Goal: Communication & Community: Answer question/provide support

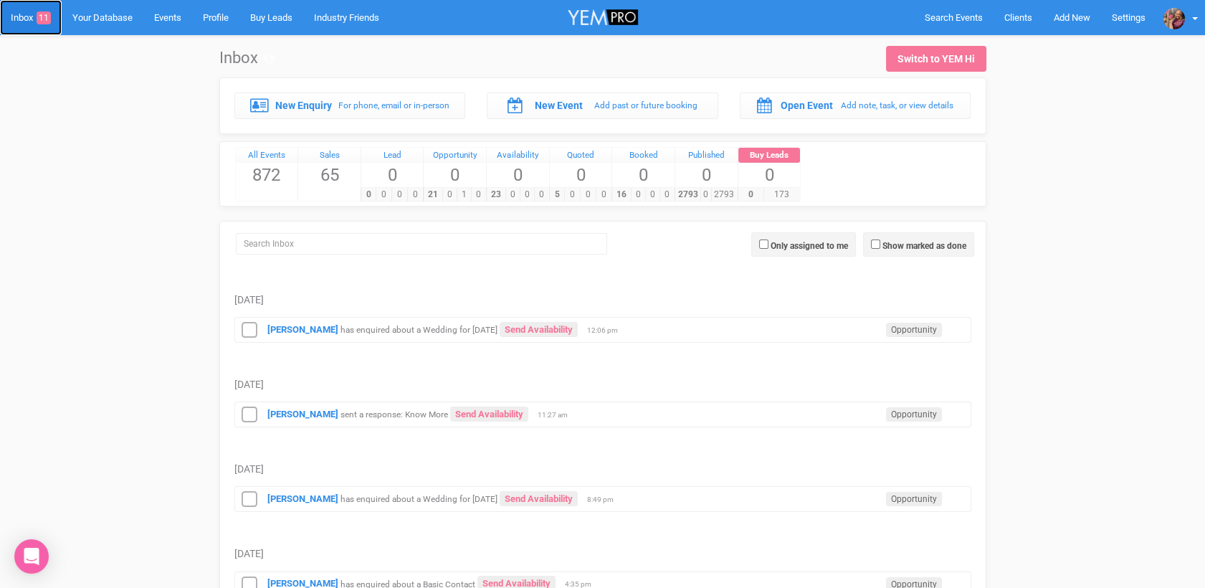
click at [24, 27] on link "Inbox 11" at bounding box center [31, 17] width 62 height 35
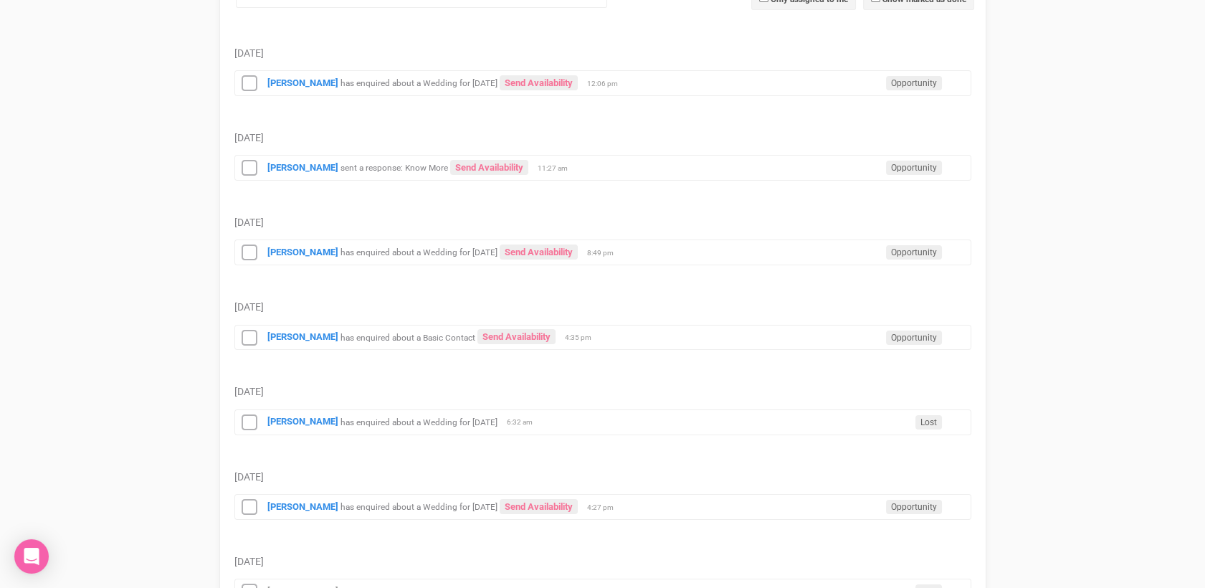
scroll to position [241, 0]
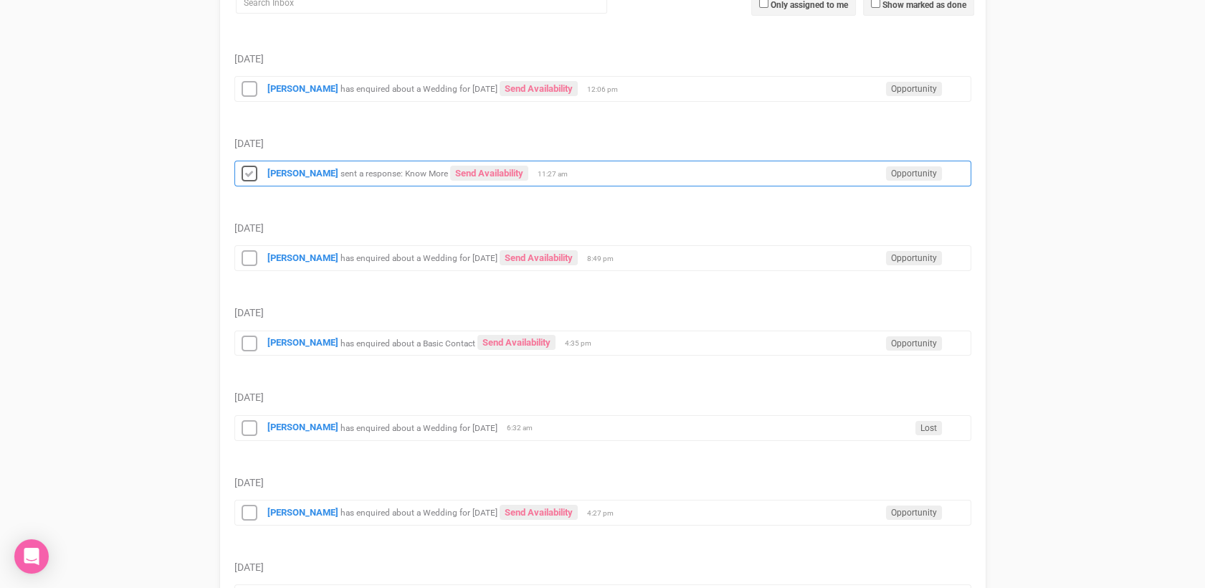
click at [247, 172] on icon at bounding box center [250, 174] width 22 height 19
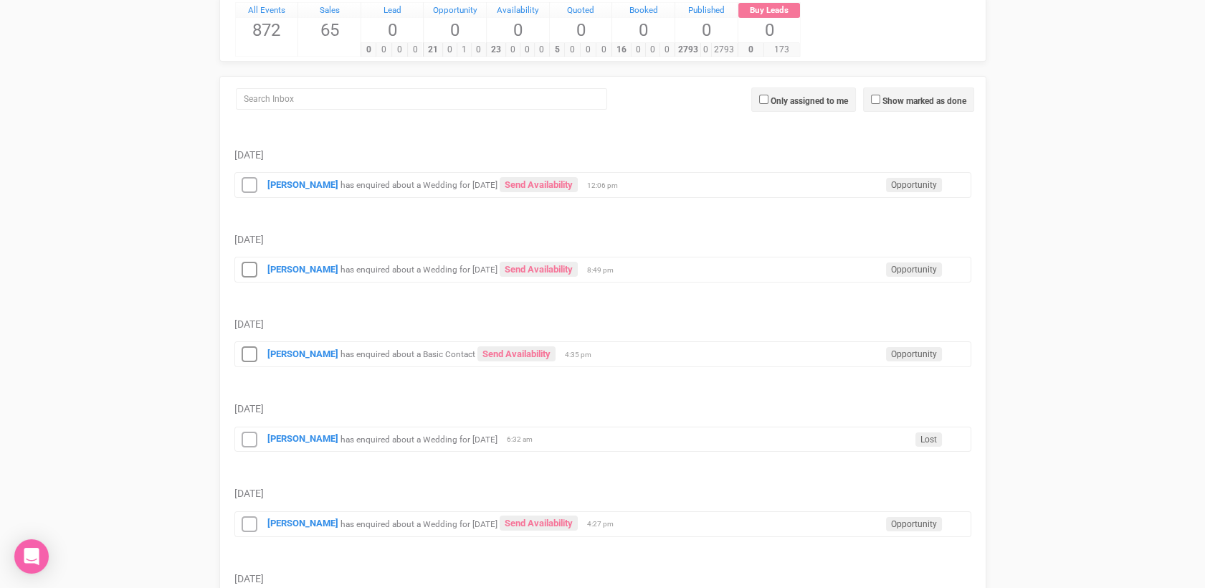
scroll to position [168, 0]
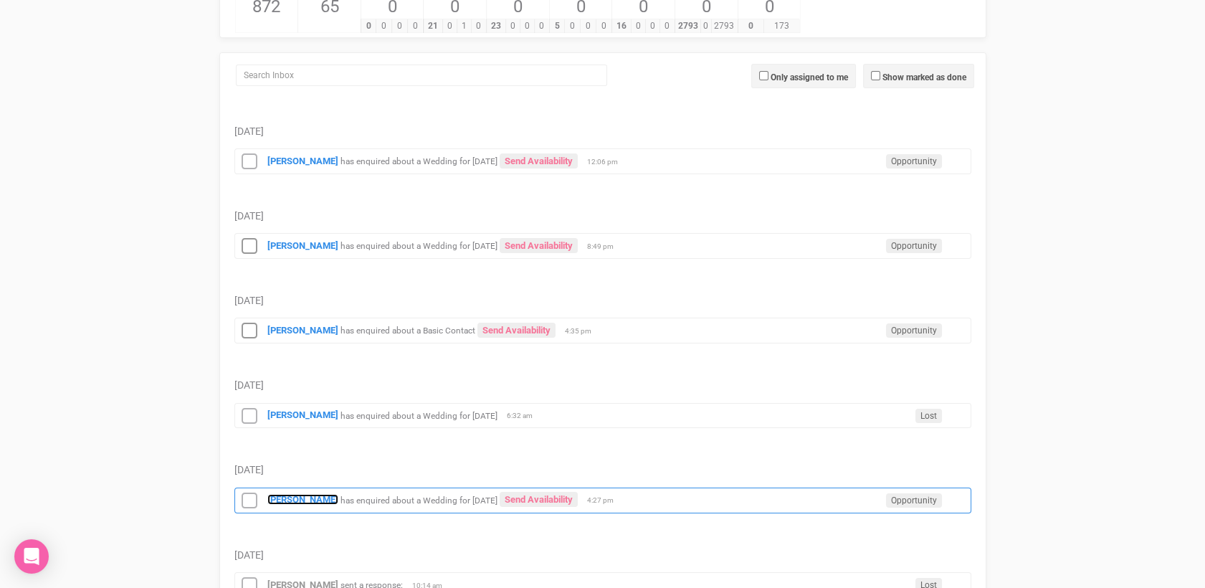
click at [290, 494] on strong "[PERSON_NAME]" at bounding box center [302, 499] width 71 height 11
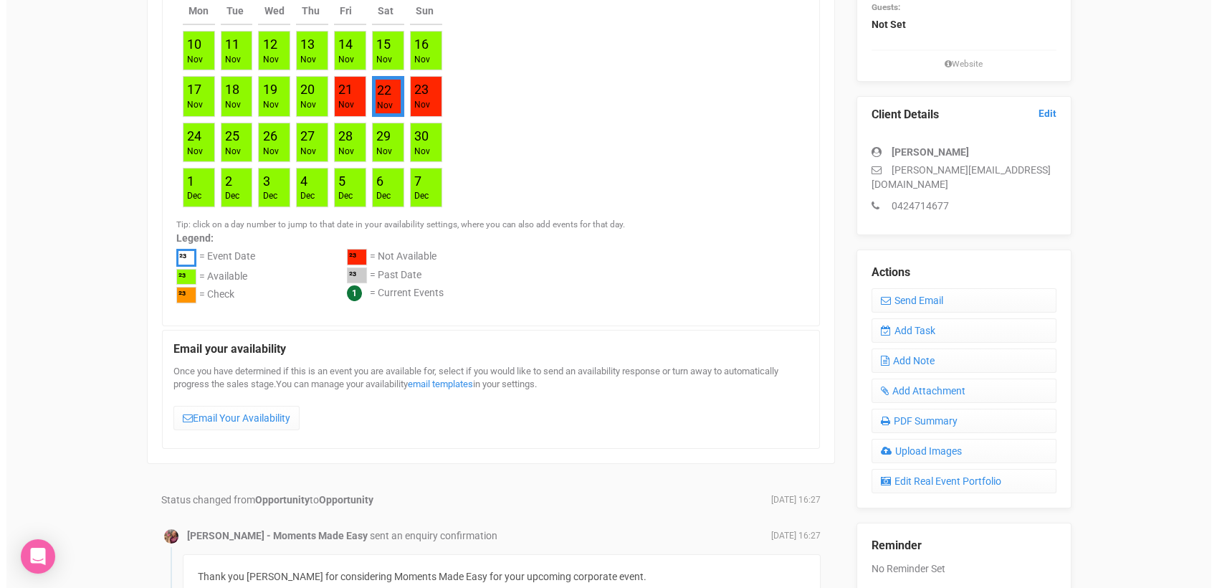
scroll to position [363, 0]
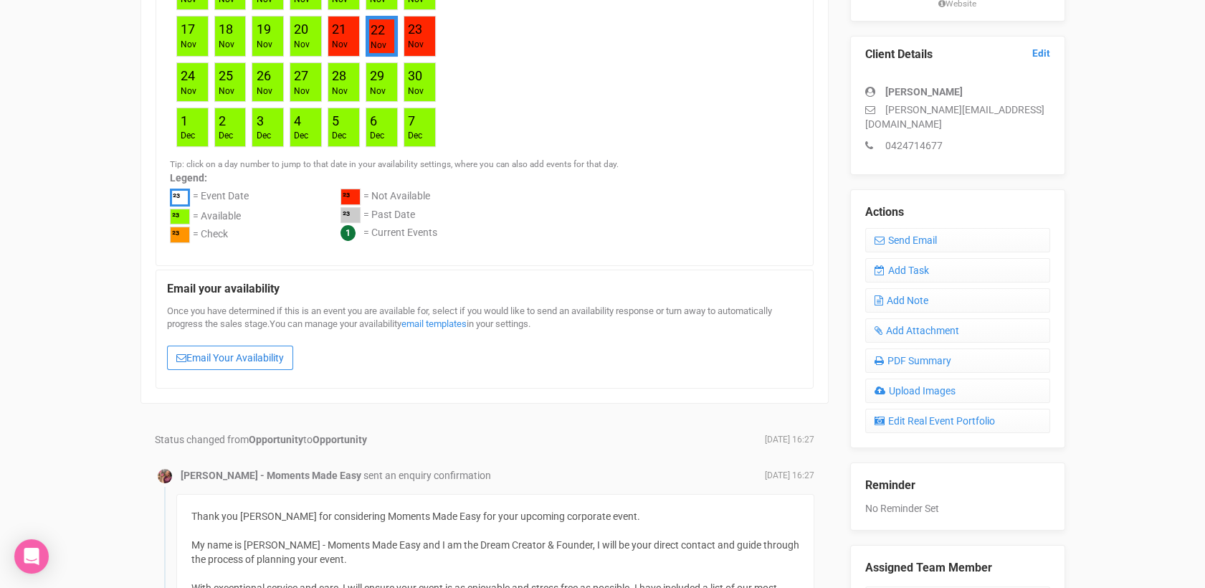
click at [258, 354] on link "Email Your Availability" at bounding box center [230, 357] width 126 height 24
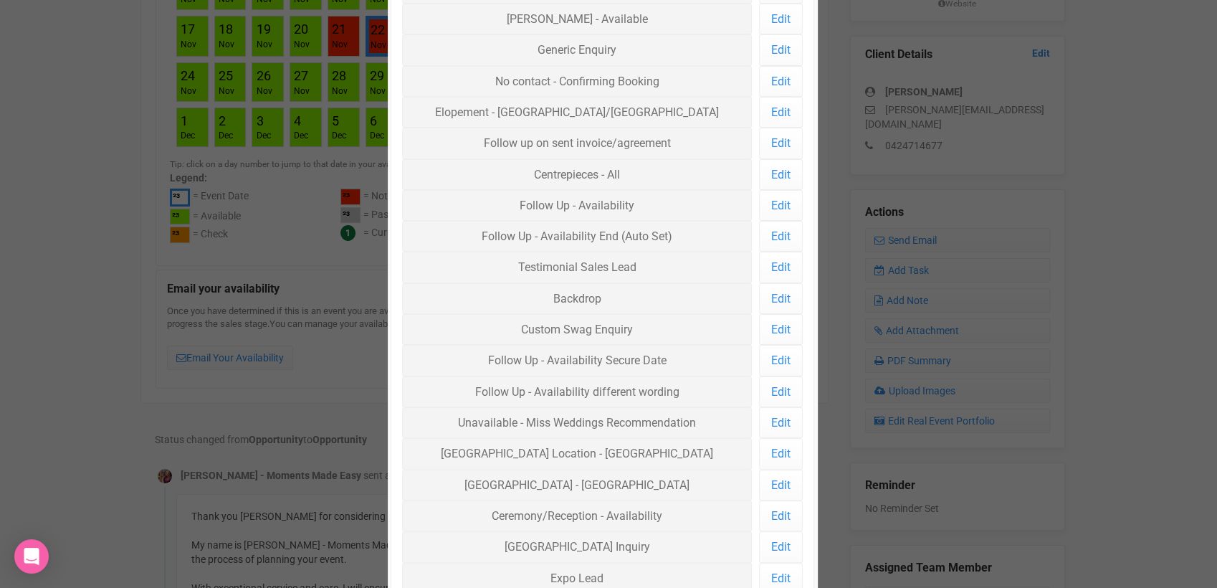
scroll to position [292, 0]
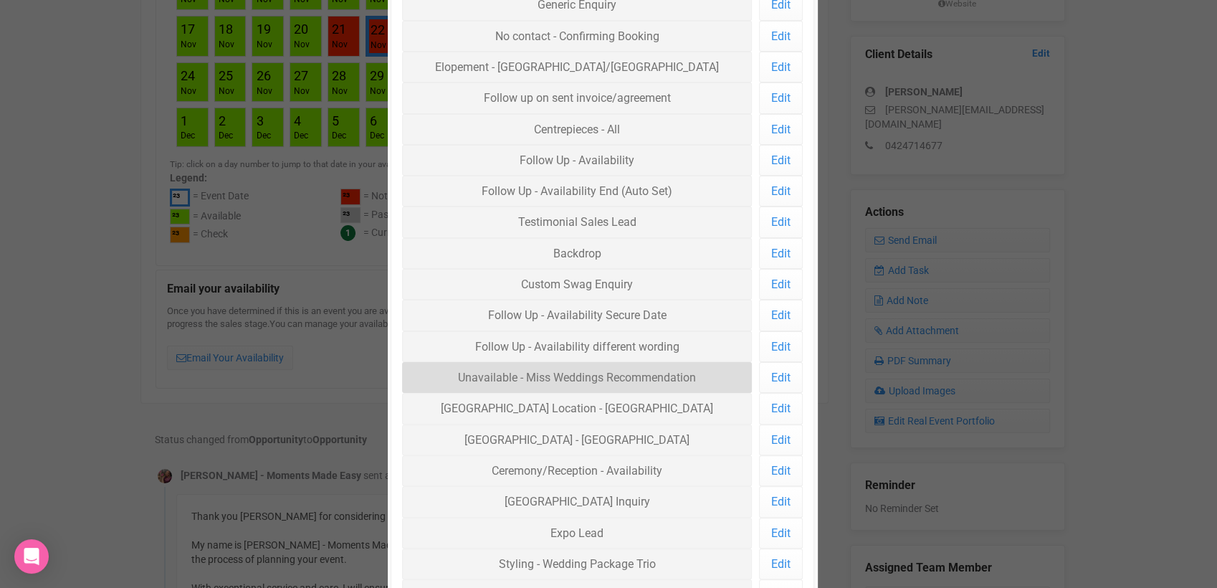
click at [642, 370] on link "Unavailable - Miss Weddings Recommendation" at bounding box center [577, 377] width 350 height 31
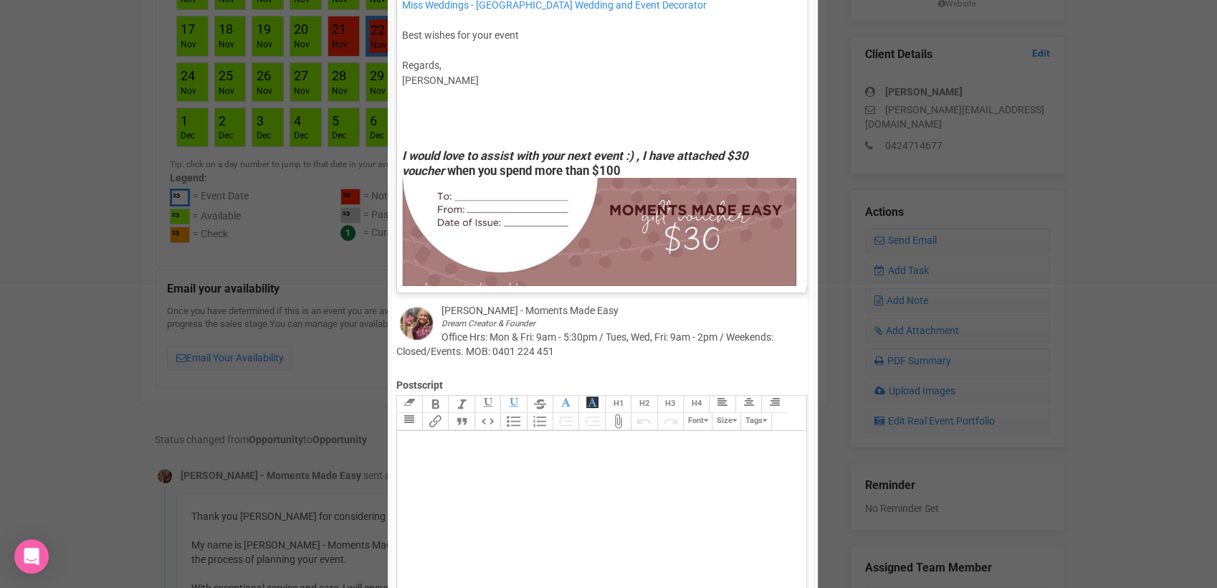
scroll to position [0, 0]
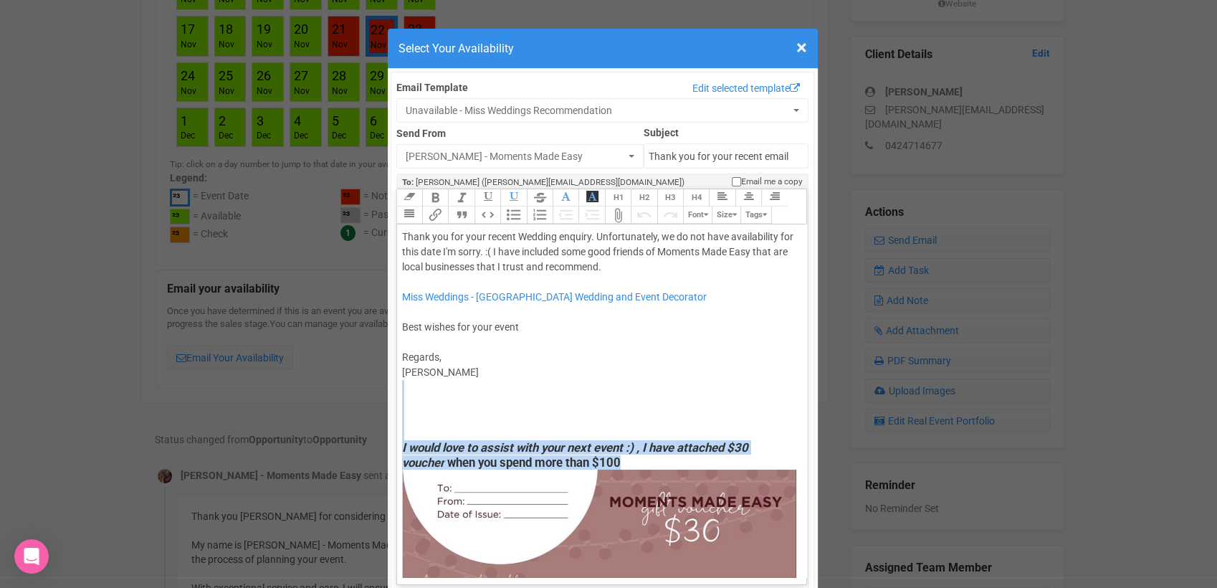
drag, startPoint x: 457, startPoint y: 408, endPoint x: 603, endPoint y: 527, distance: 188.0
click at [603, 527] on trix-editor "Thank you for your recent Wedding enquiry. Unfortunately, we do not have availa…" at bounding box center [602, 400] width 410 height 353
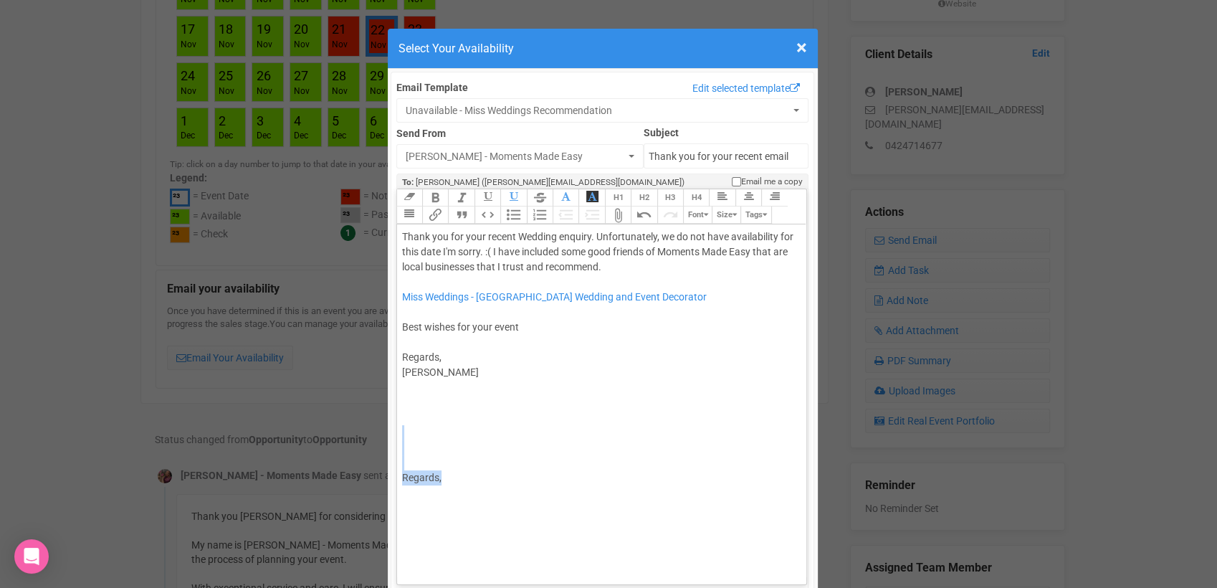
drag, startPoint x: 434, startPoint y: 447, endPoint x: 501, endPoint y: 511, distance: 92.8
click at [501, 511] on trix-editor "Thank you for your recent Wedding enquiry. Unfortunately, we do not have availa…" at bounding box center [602, 400] width 410 height 353
click at [402, 237] on div "Thank you for your recent Wedding enquiry. Unfortunately, we do not have availa…" at bounding box center [599, 281] width 395 height 105
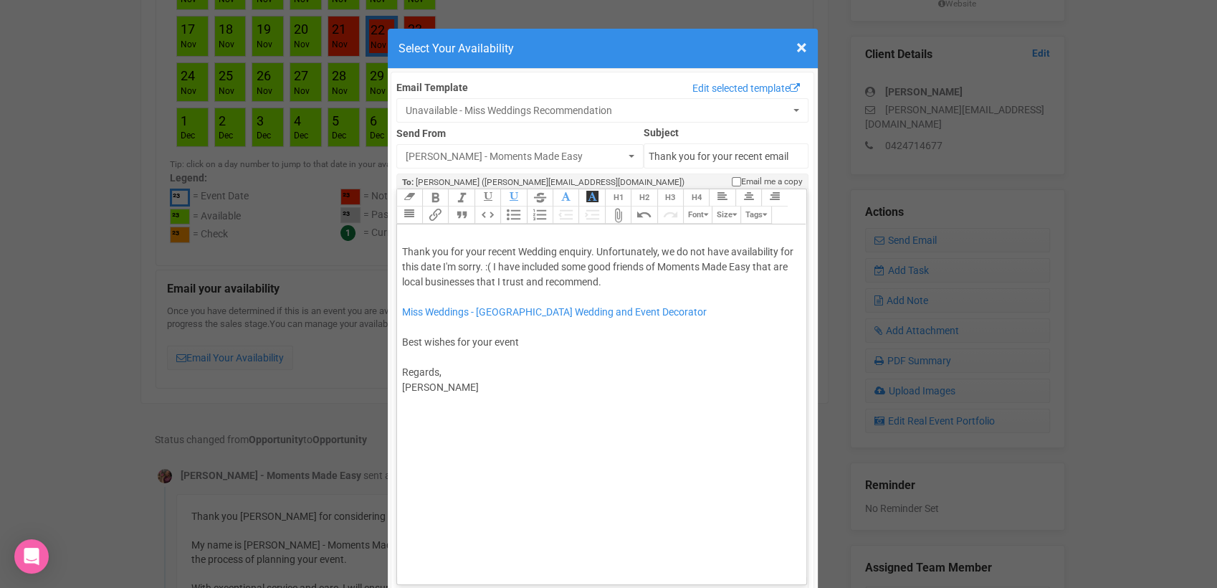
click at [402, 237] on div "Thank you for your recent Wedding enquiry. Unfortunately, we do not have availa…" at bounding box center [599, 289] width 395 height 120
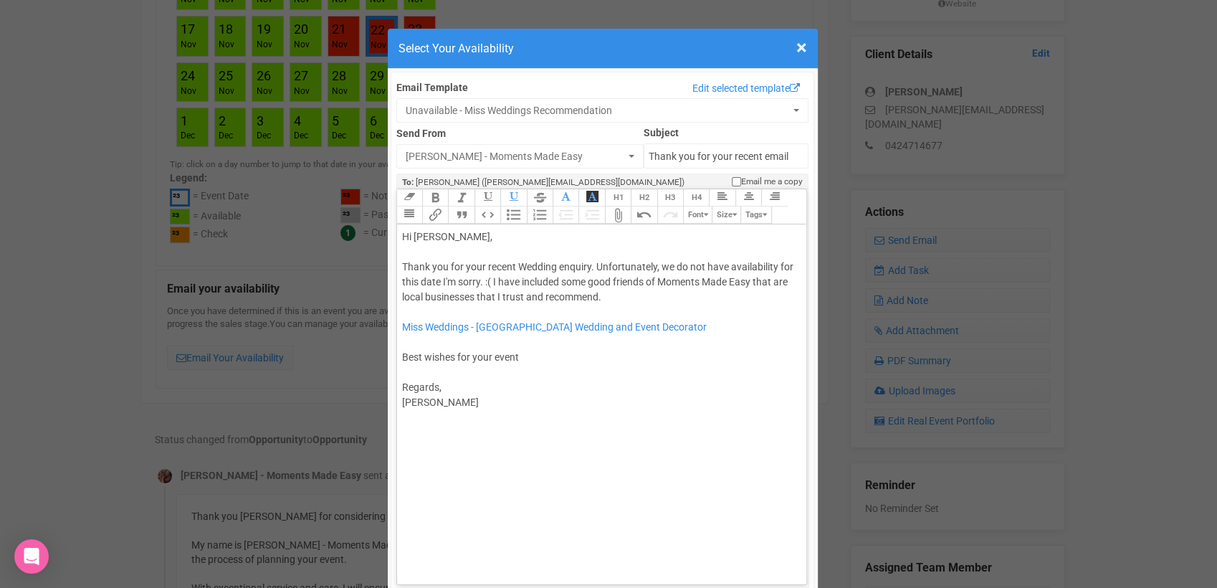
click at [554, 267] on div "Hi Alisha, Thank you for your recent Wedding enquiry. Unfortunately, we do not …" at bounding box center [599, 296] width 395 height 135
type trix-editor "<div>Hi Alisha,<br><br>Thank you for your recent event enquiry. Unfortunately, …"
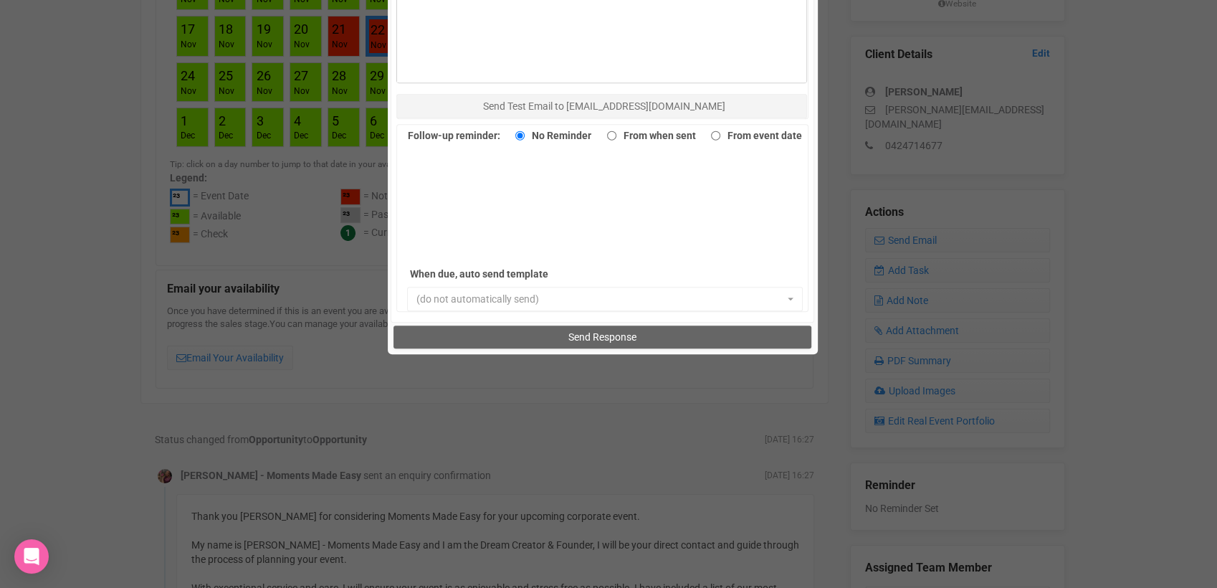
scroll to position [1005, 0]
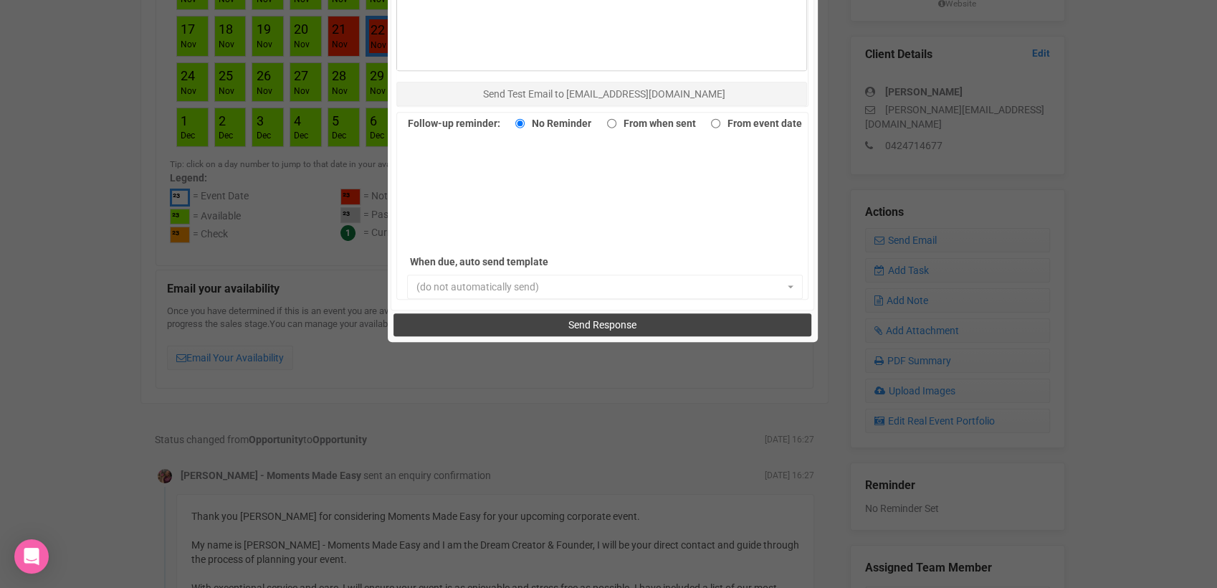
click at [727, 324] on button "Send Response" at bounding box center [602, 324] width 418 height 23
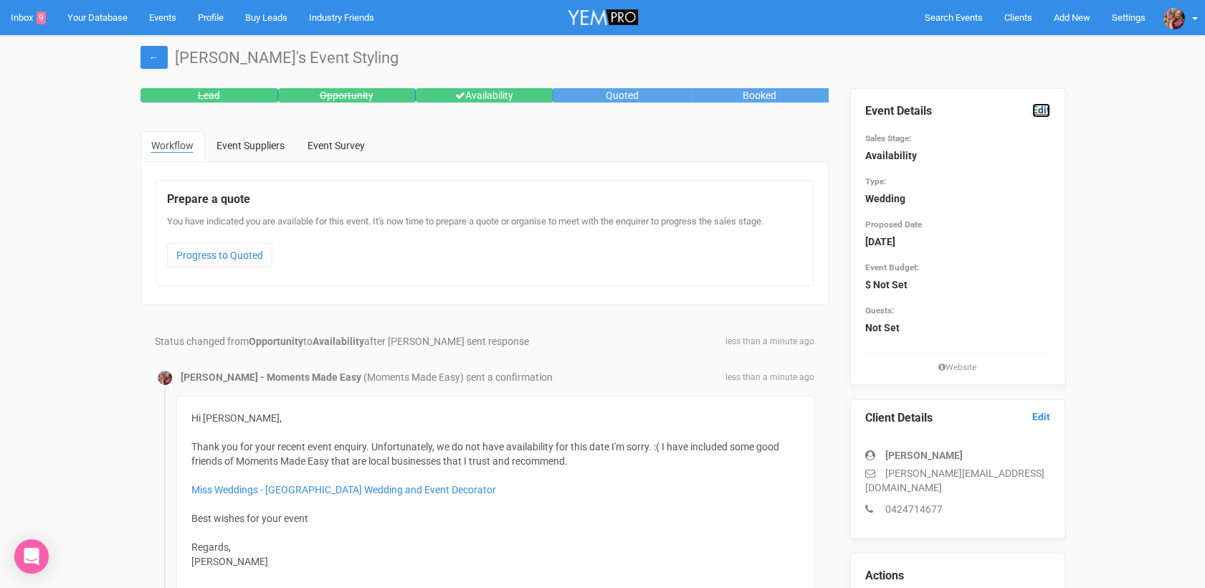
click at [1044, 109] on link "Edit" at bounding box center [1041, 110] width 18 height 14
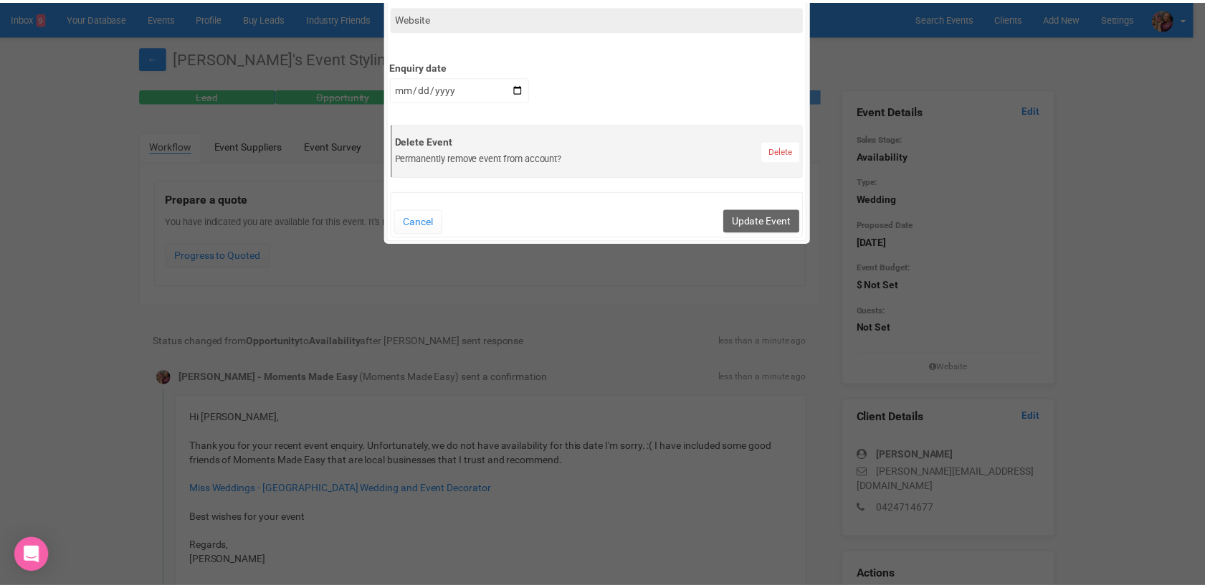
scroll to position [694, 0]
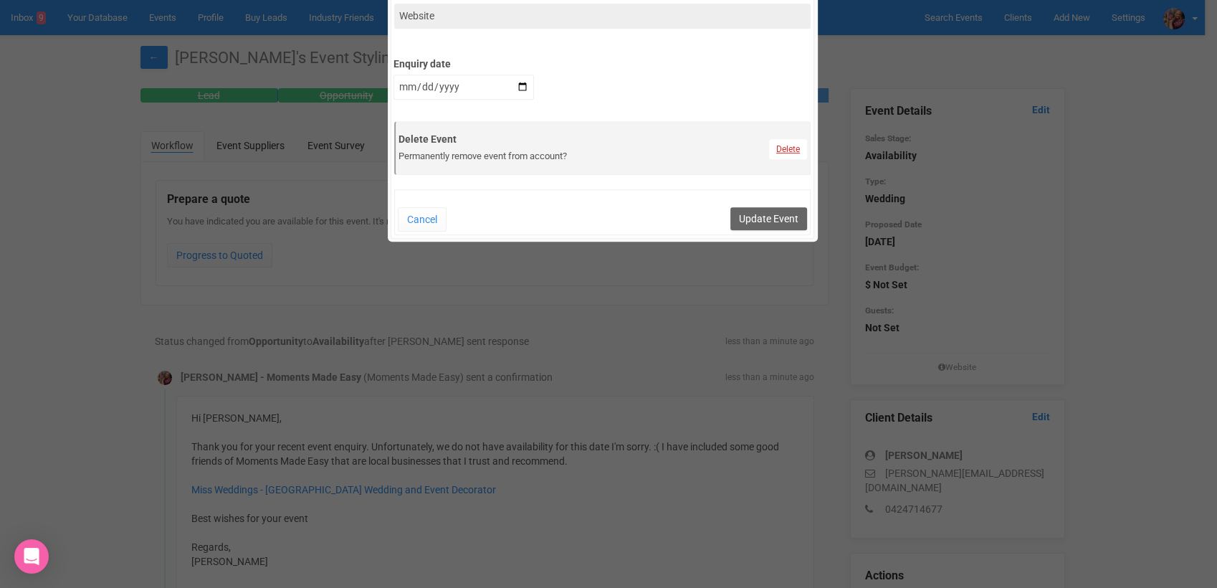
click at [783, 153] on link "Delete" at bounding box center [788, 149] width 38 height 20
click at [802, 122] on link "Confirm" at bounding box center [792, 114] width 44 height 20
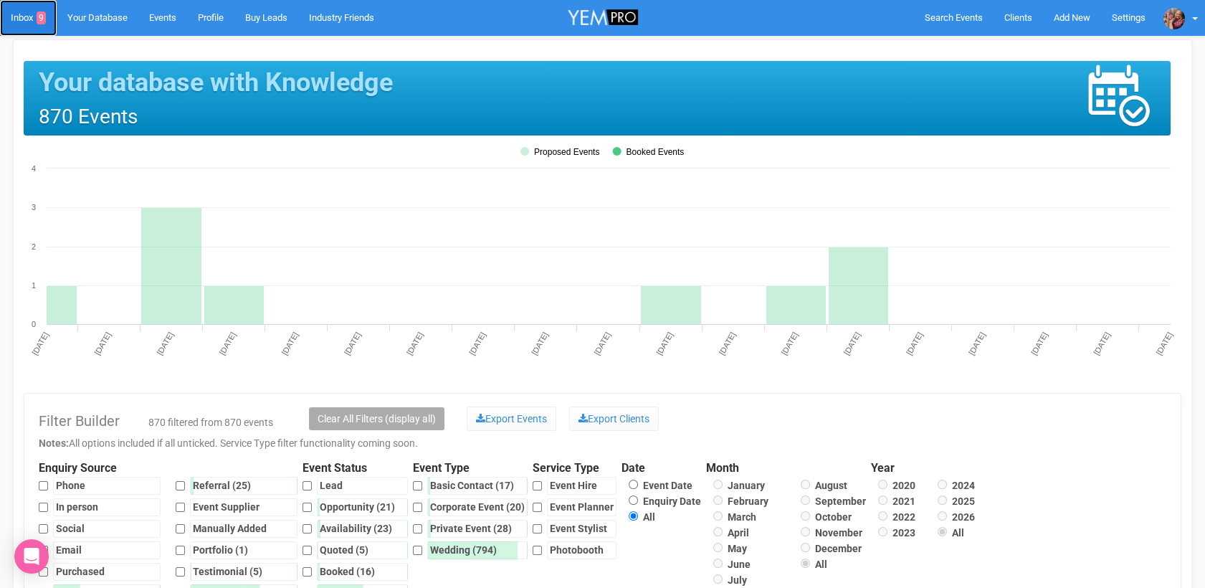
click at [20, 6] on link "Inbox 9" at bounding box center [28, 18] width 57 height 36
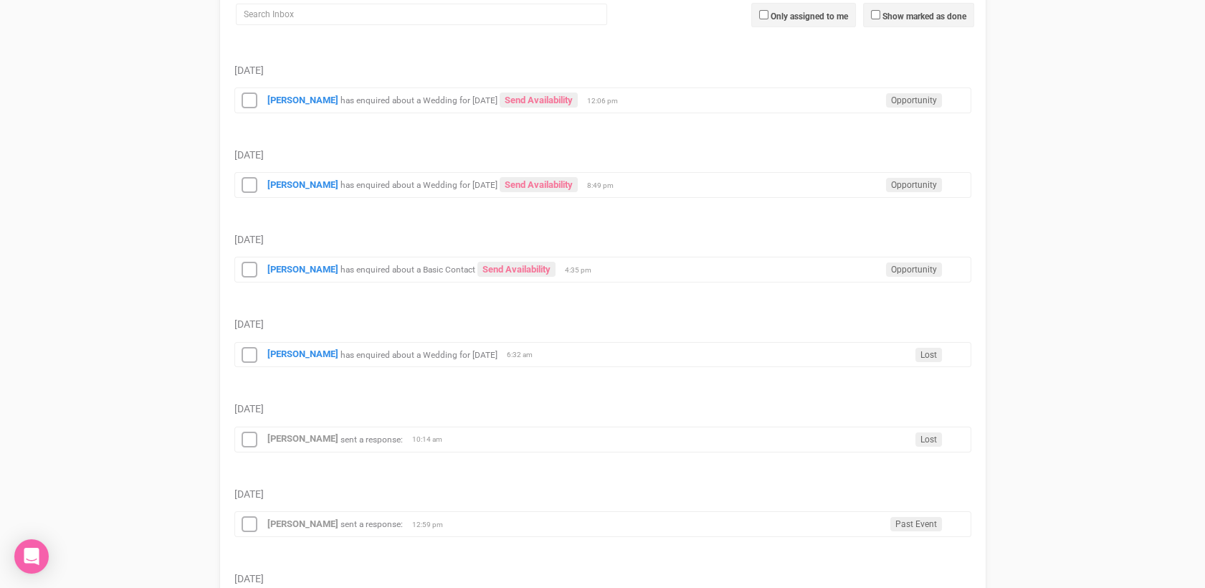
scroll to position [211, 0]
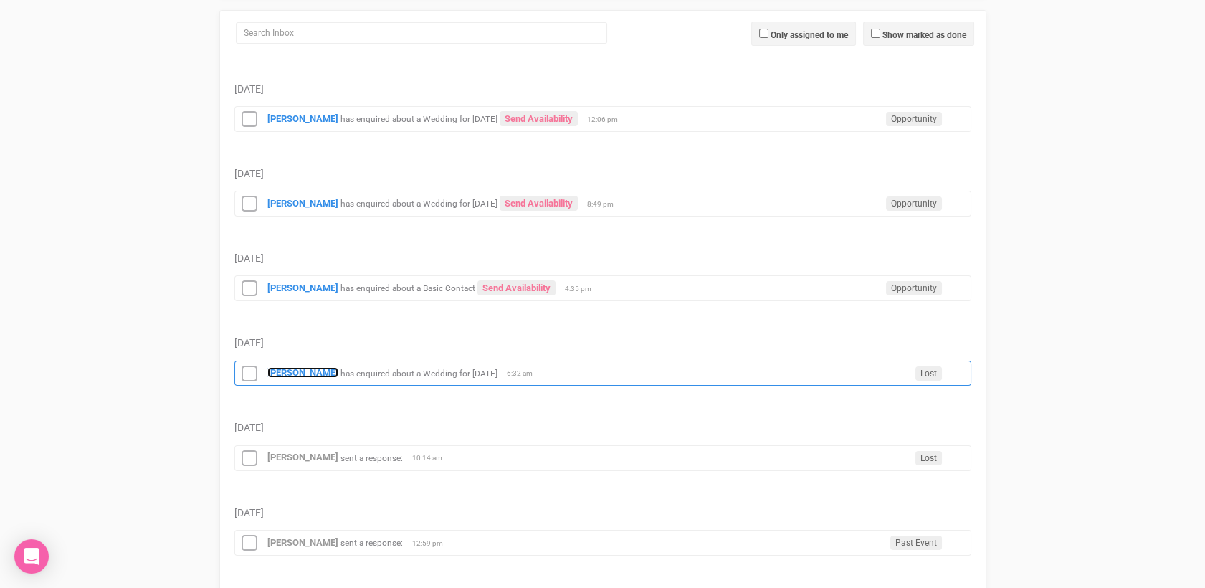
click at [293, 367] on strong "[PERSON_NAME]" at bounding box center [302, 372] width 71 height 11
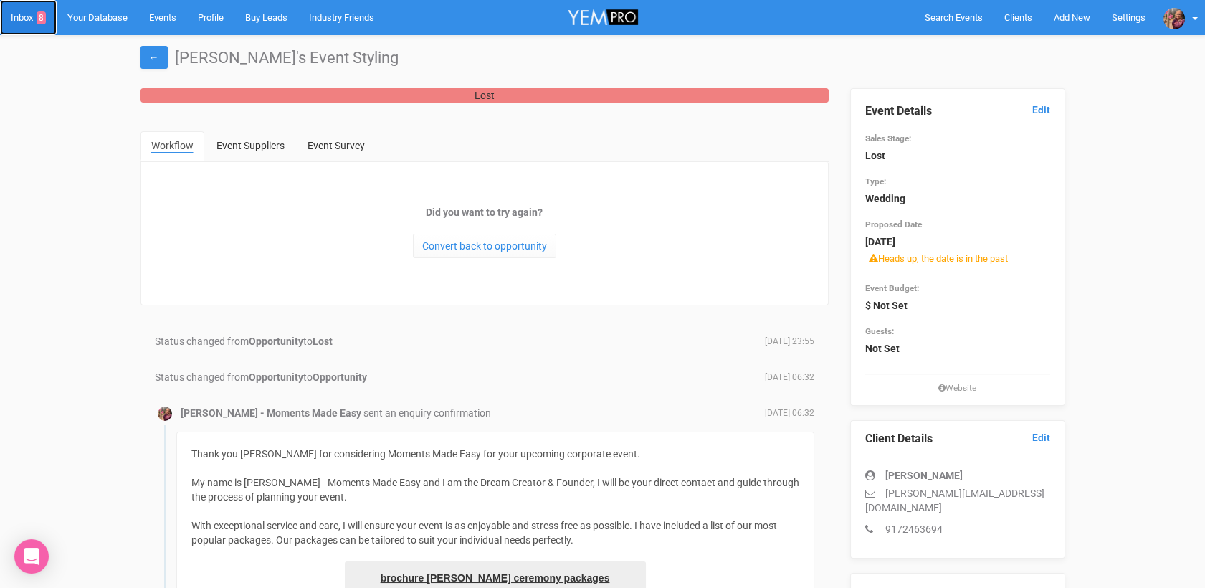
click at [25, 18] on link "Inbox 8" at bounding box center [28, 17] width 57 height 35
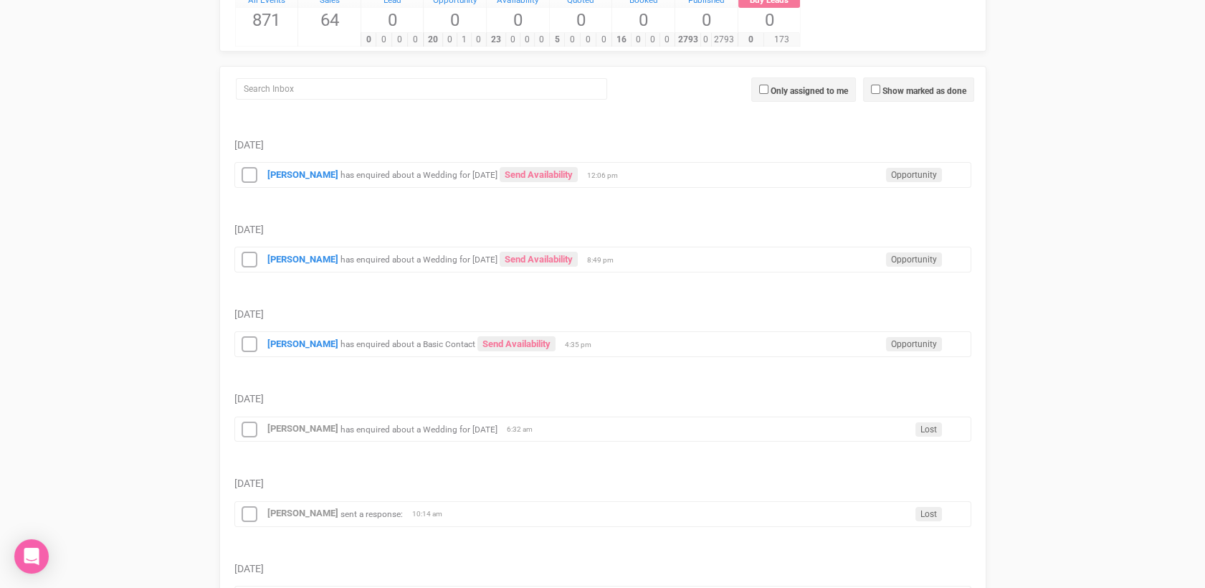
scroll to position [113, 0]
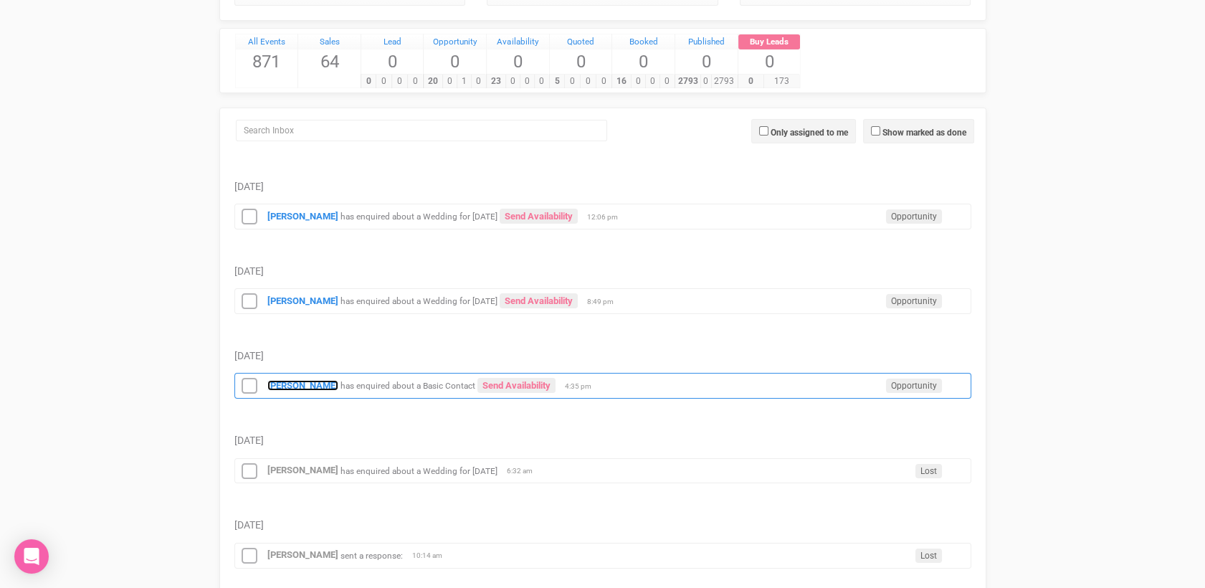
click at [279, 381] on strong "[PERSON_NAME]" at bounding box center [302, 385] width 71 height 11
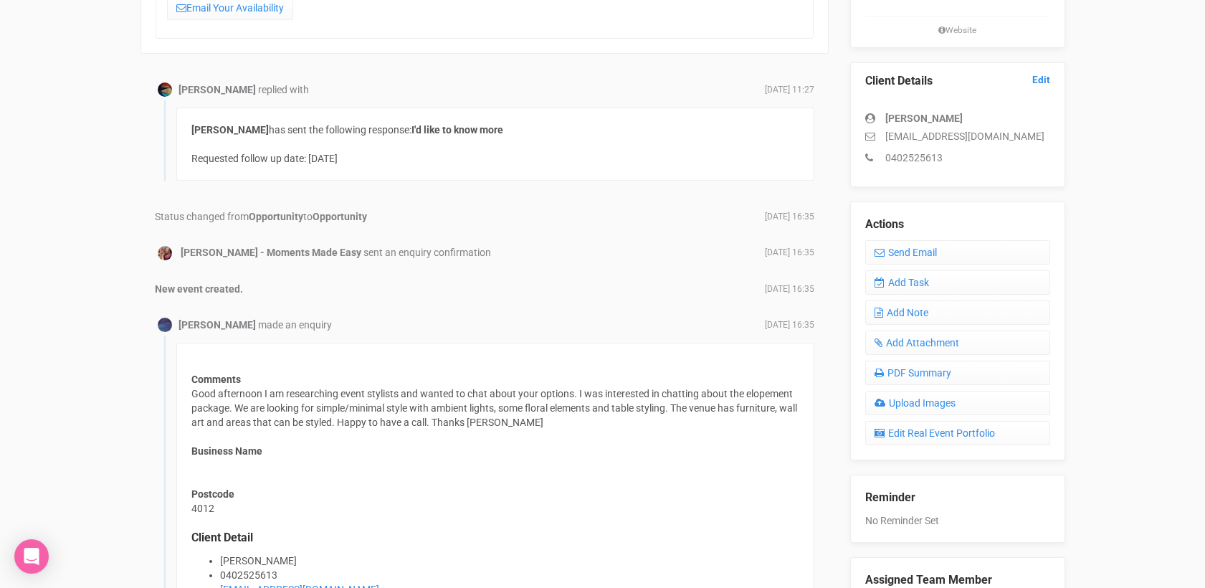
scroll to position [348, 0]
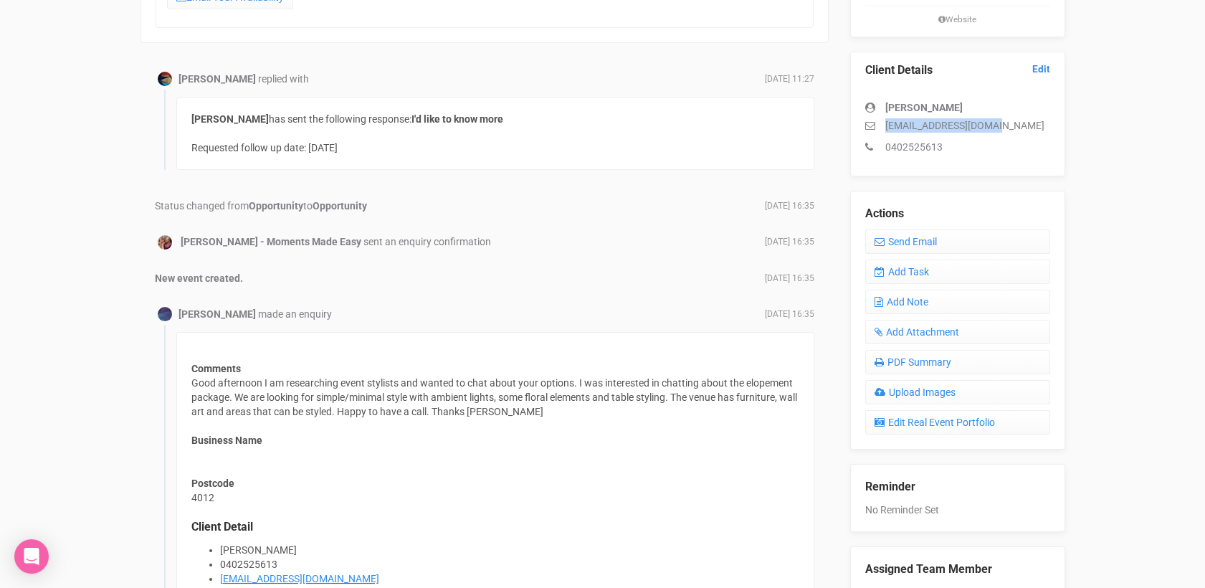
drag, startPoint x: 998, startPoint y: 125, endPoint x: 872, endPoint y: 130, distance: 126.2
click at [872, 130] on p "[EMAIL_ADDRESS][DOMAIN_NAME]" at bounding box center [957, 125] width 185 height 14
drag, startPoint x: 872, startPoint y: 130, endPoint x: 1072, endPoint y: 133, distance: 200.0
click at [1072, 133] on div "Event Details Edit Sales Stage: Opportunity Type: Basic Contact Proposed Date N…" at bounding box center [957, 192] width 237 height 903
drag, startPoint x: 992, startPoint y: 123, endPoint x: 882, endPoint y: 118, distance: 110.5
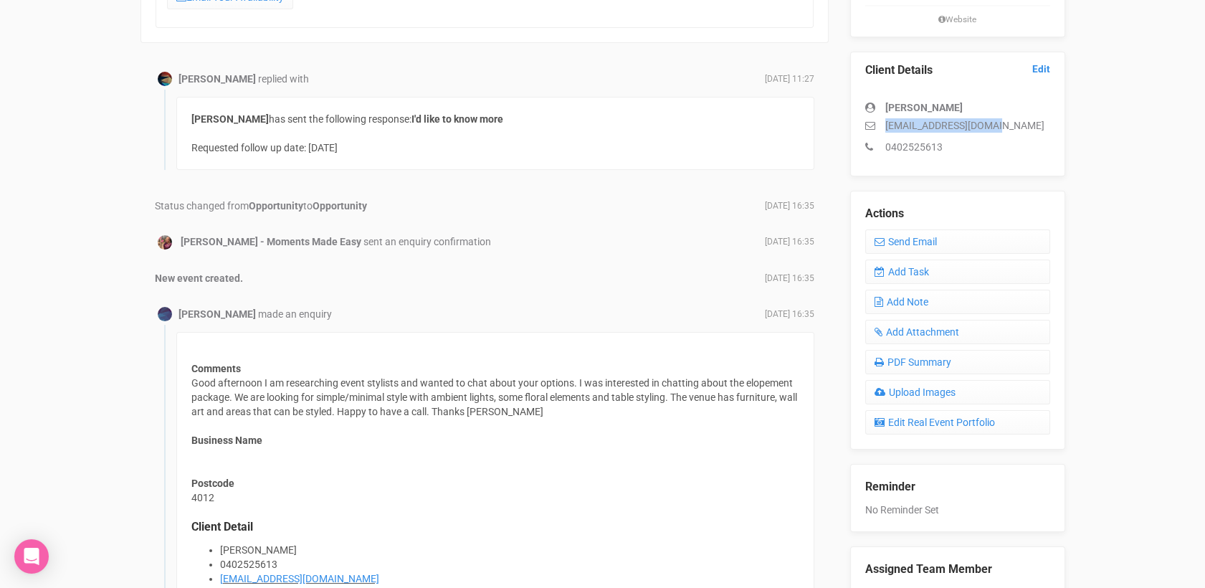
click at [882, 118] on p "[EMAIL_ADDRESS][DOMAIN_NAME]" at bounding box center [957, 125] width 185 height 14
drag, startPoint x: 882, startPoint y: 118, endPoint x: 889, endPoint y: 128, distance: 12.3
copy p "[EMAIL_ADDRESS][DOMAIN_NAME]"
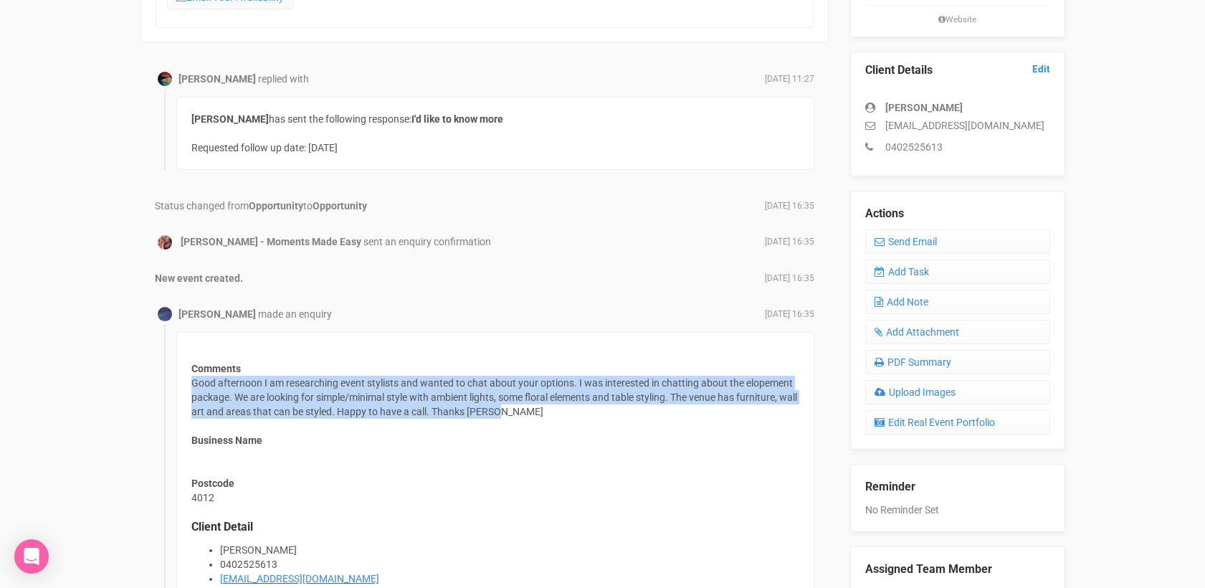
drag, startPoint x: 190, startPoint y: 378, endPoint x: 533, endPoint y: 412, distance: 345.0
click at [533, 412] on div "Comments Good afternoon I am researching event stylists and wanted to chat abou…" at bounding box center [495, 470] width 638 height 276
drag, startPoint x: 533, startPoint y: 412, endPoint x: 480, endPoint y: 404, distance: 53.7
copy div "Good afternoon I am researching event stylists and wanted to chat about your op…"
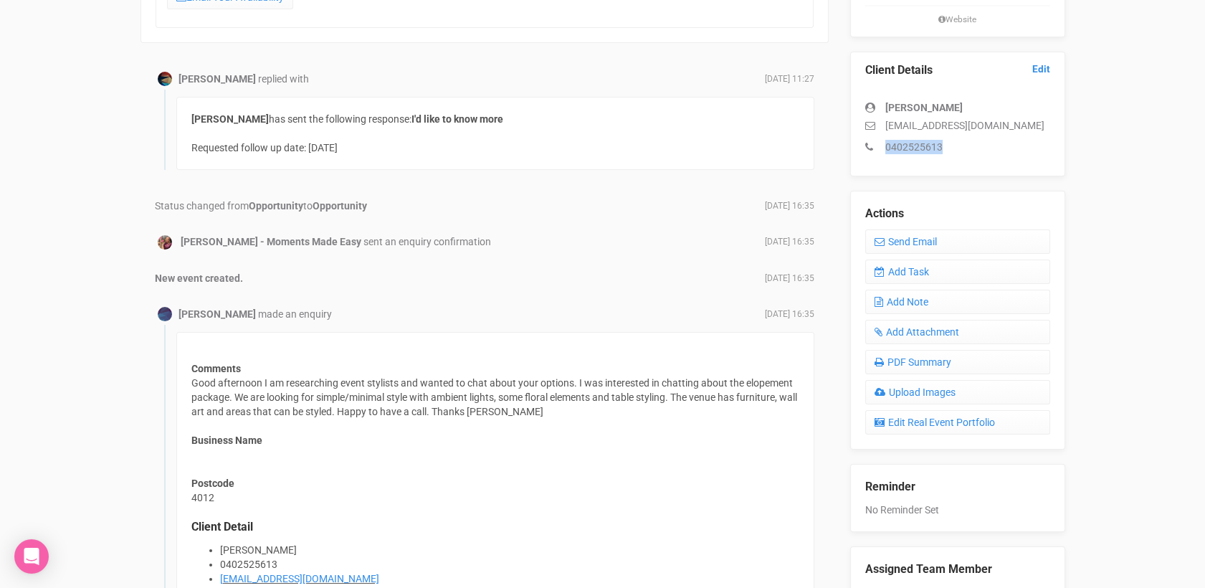
drag, startPoint x: 949, startPoint y: 141, endPoint x: 877, endPoint y: 157, distance: 73.4
click at [877, 157] on div "Client Details Edit [PERSON_NAME] [EMAIL_ADDRESS][DOMAIN_NAME] 0402525613" at bounding box center [957, 114] width 215 height 125
drag, startPoint x: 877, startPoint y: 157, endPoint x: 903, endPoint y: 146, distance: 28.0
copy p "0402525613"
click at [1049, 71] on link "Edit" at bounding box center [1041, 69] width 18 height 14
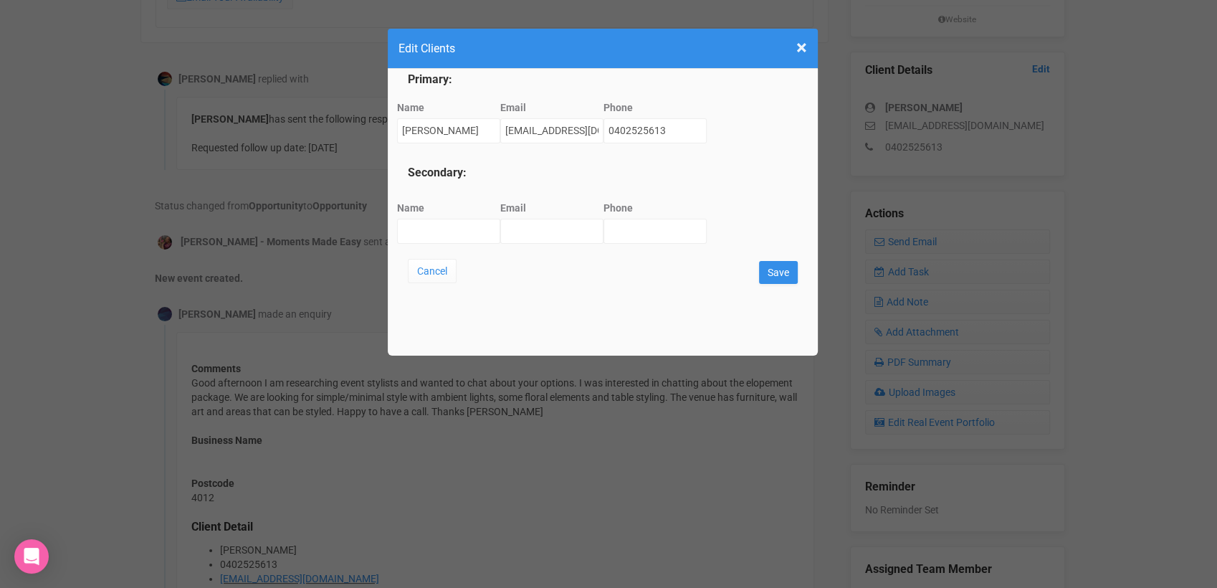
click at [0, 168] on html "Search Events Clients Add New New Client New Event New Enquiry Settings [PERSON…" at bounding box center [608, 176] width 1217 height 1049
click at [806, 45] on span "×" at bounding box center [801, 48] width 11 height 24
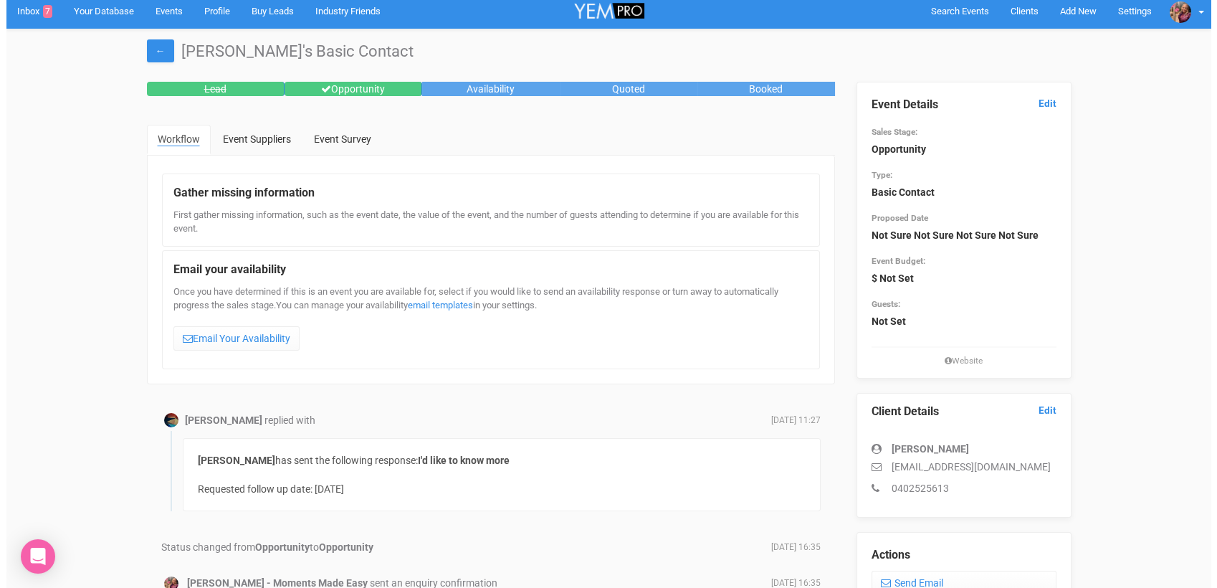
scroll to position [0, 0]
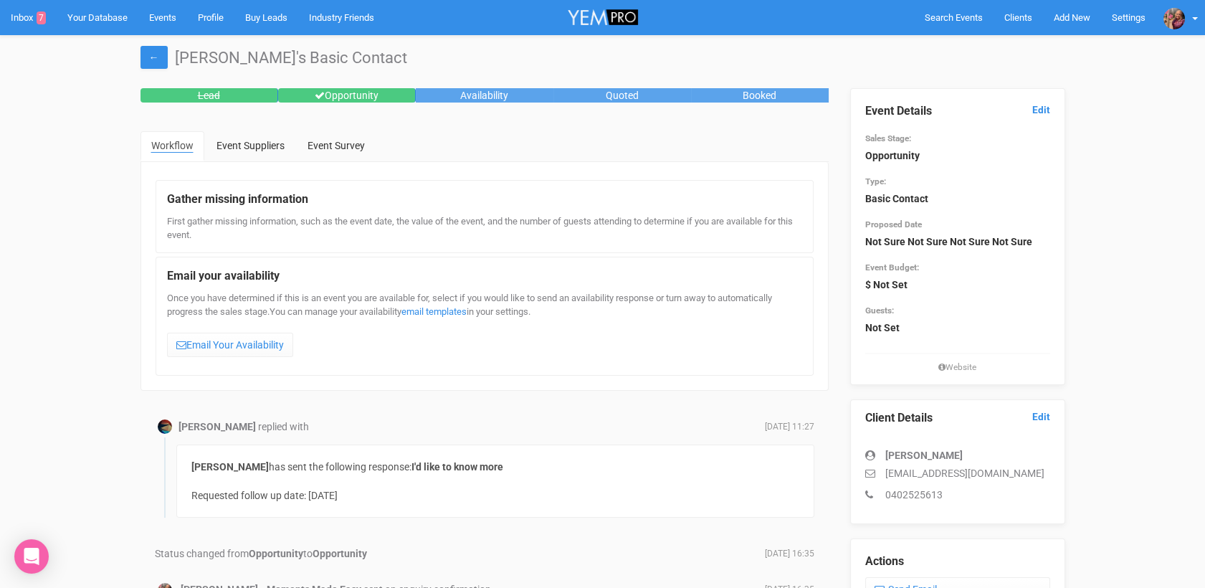
click at [1049, 112] on div "Event Details Edit Sales Stage: Opportunity Type: Basic Contact Proposed Date N…" at bounding box center [957, 236] width 215 height 297
click at [1041, 112] on link "Edit" at bounding box center [1041, 110] width 18 height 14
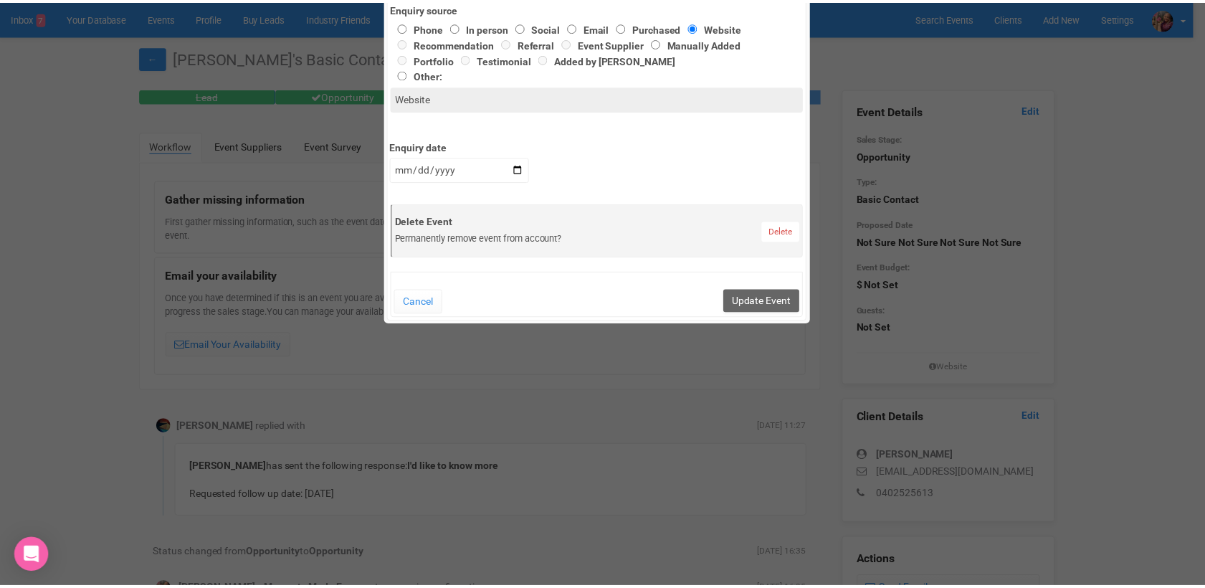
scroll to position [606, 0]
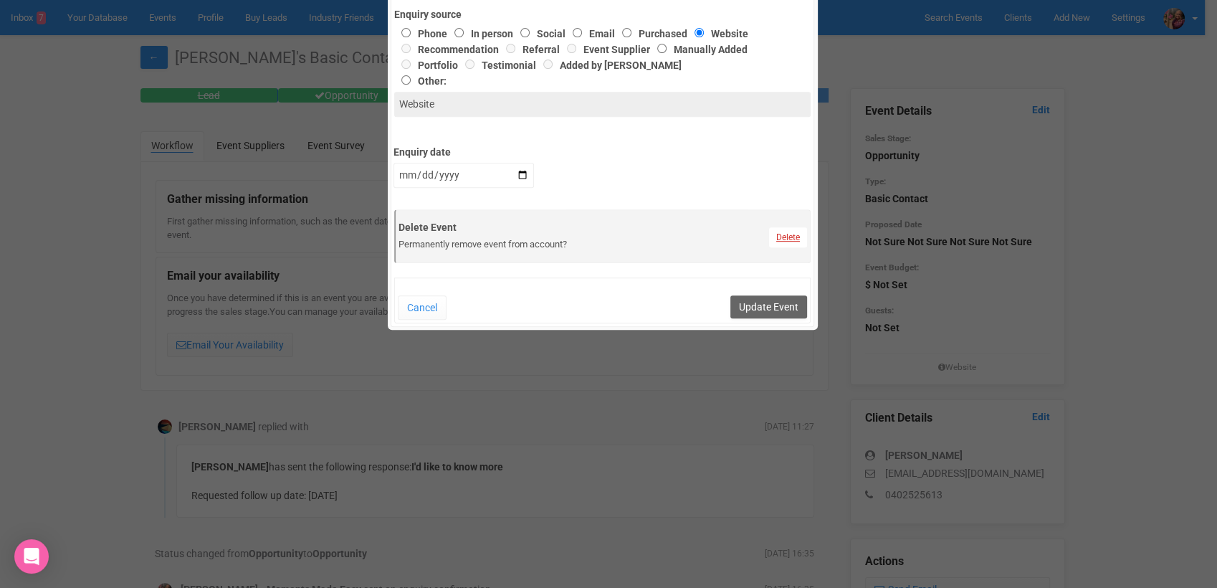
click at [784, 237] on link "Delete" at bounding box center [788, 237] width 38 height 20
click at [791, 206] on link "Confirm" at bounding box center [792, 203] width 44 height 20
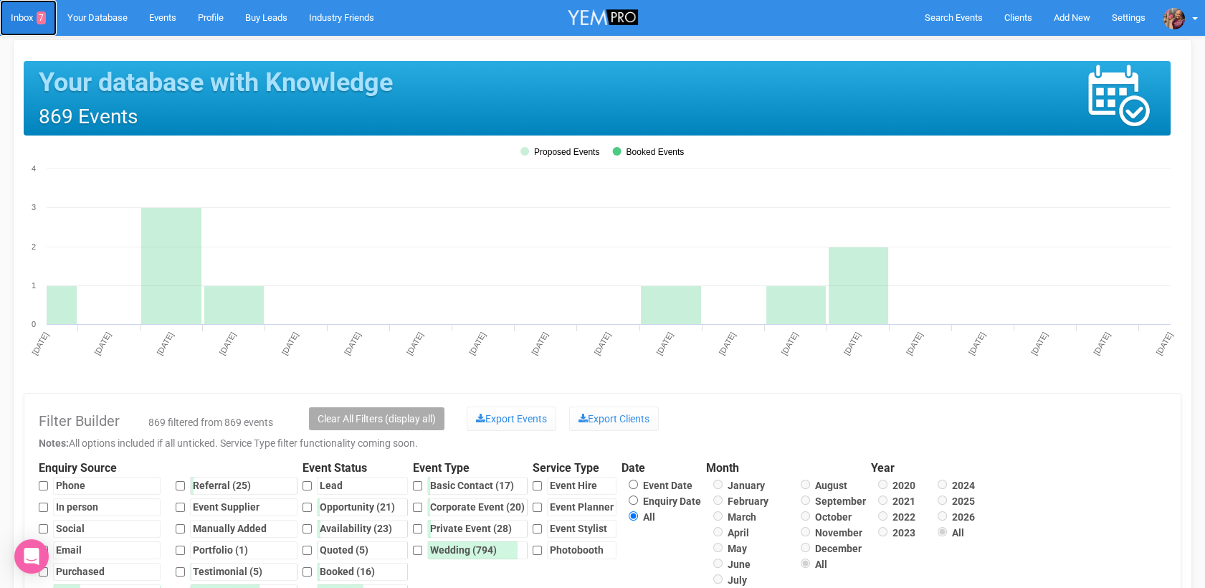
click at [17, 24] on link "Inbox 7" at bounding box center [28, 18] width 57 height 36
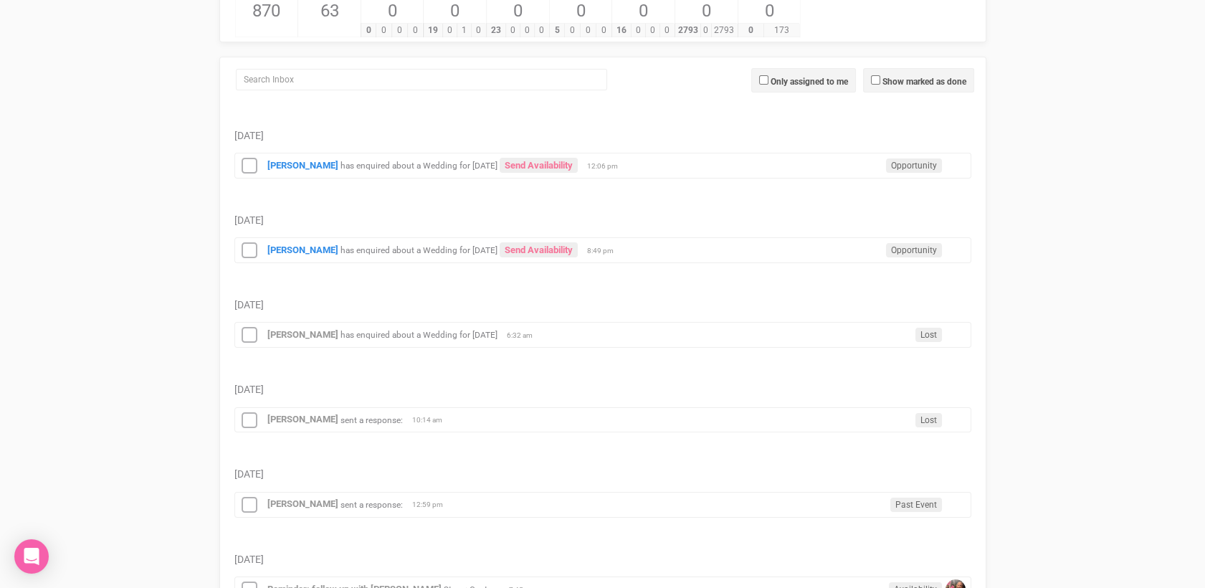
scroll to position [118, 0]
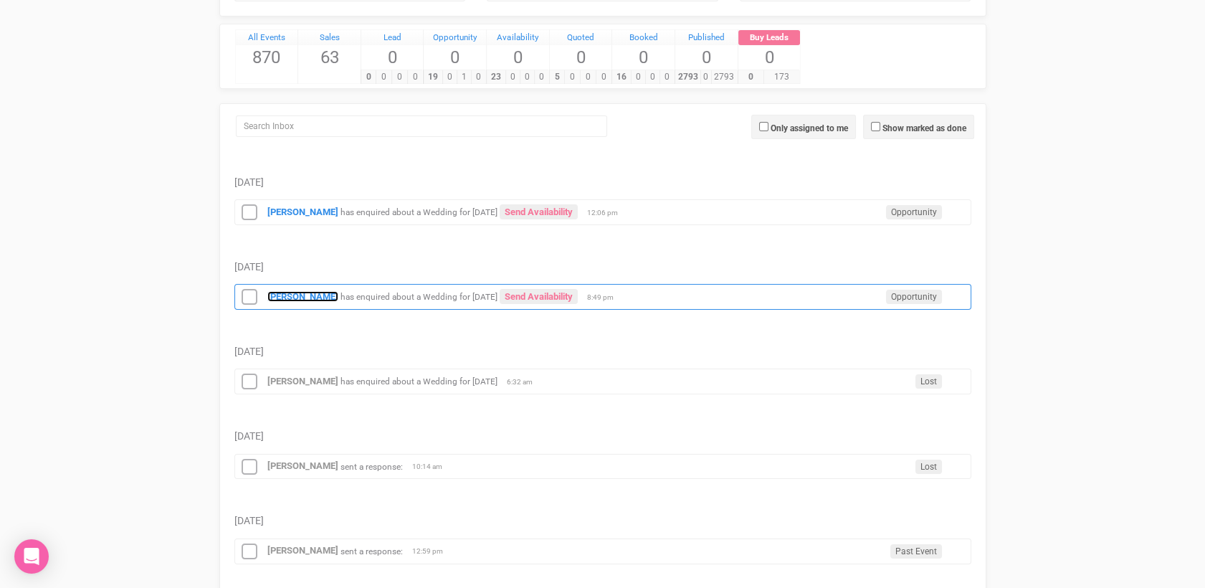
click at [292, 295] on strong "[PERSON_NAME]" at bounding box center [302, 296] width 71 height 11
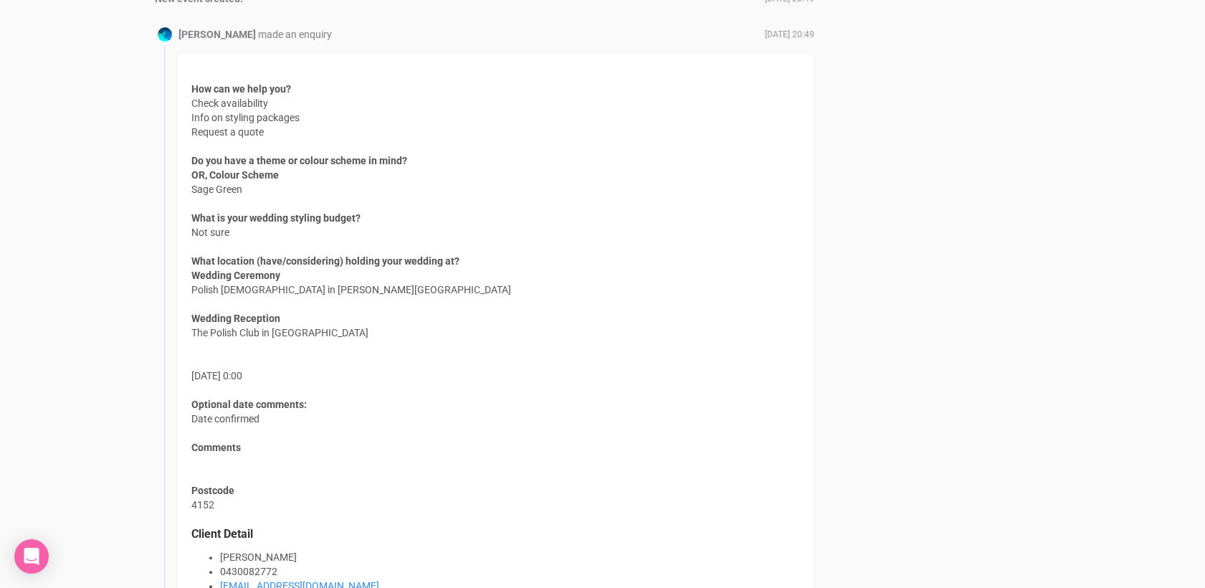
scroll to position [1273, 0]
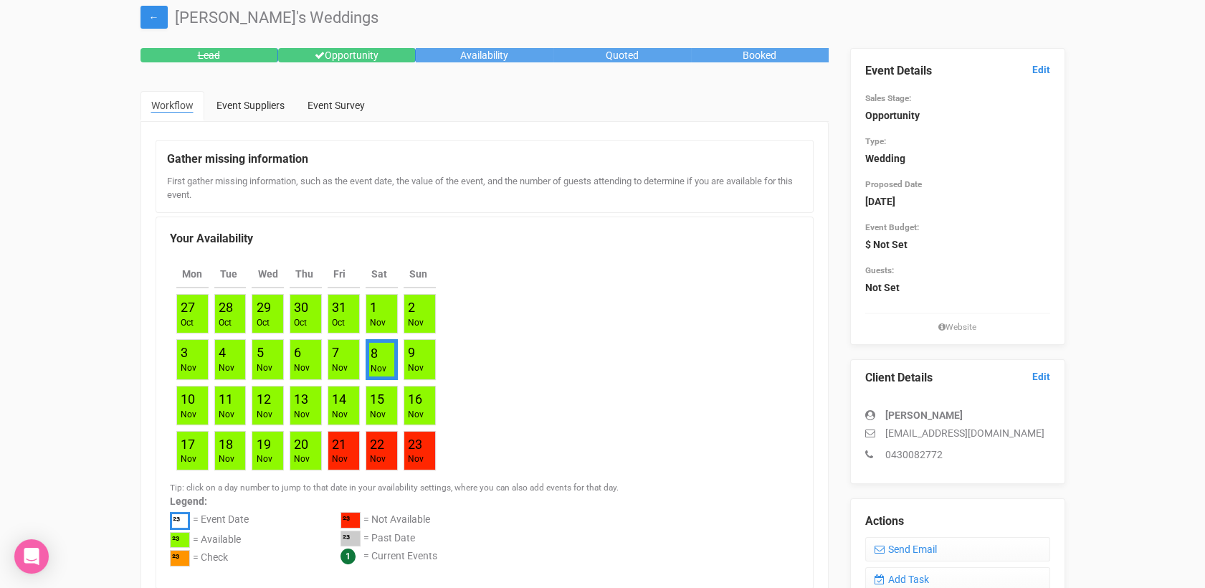
scroll to position [26, 0]
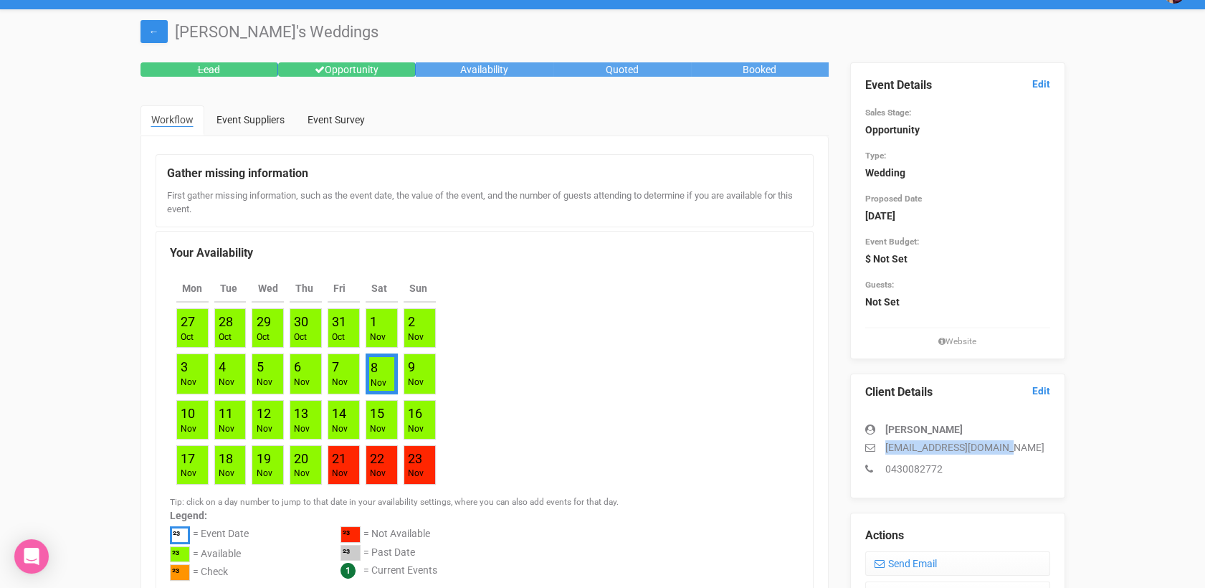
drag, startPoint x: 1006, startPoint y: 443, endPoint x: 877, endPoint y: 444, distance: 129.0
click at [877, 444] on p "[EMAIL_ADDRESS][DOMAIN_NAME]" at bounding box center [957, 447] width 185 height 14
drag, startPoint x: 877, startPoint y: 444, endPoint x: 886, endPoint y: 446, distance: 8.7
copy p "[EMAIL_ADDRESS][DOMAIN_NAME]"
drag, startPoint x: 917, startPoint y: 426, endPoint x: 876, endPoint y: 424, distance: 41.7
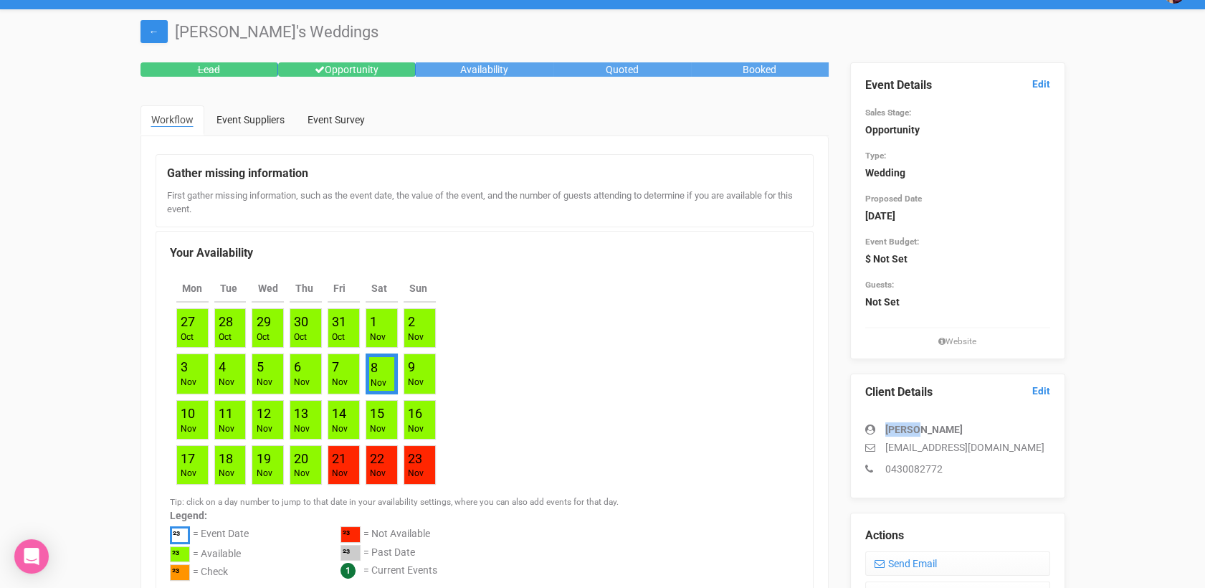
click at [876, 424] on div "[PERSON_NAME]" at bounding box center [957, 429] width 185 height 14
drag, startPoint x: 876, startPoint y: 424, endPoint x: 888, endPoint y: 426, distance: 12.5
copy div "[PERSON_NAME]"
drag, startPoint x: 950, startPoint y: 471, endPoint x: 881, endPoint y: 466, distance: 69.7
click at [881, 466] on p "0430082772" at bounding box center [957, 469] width 185 height 14
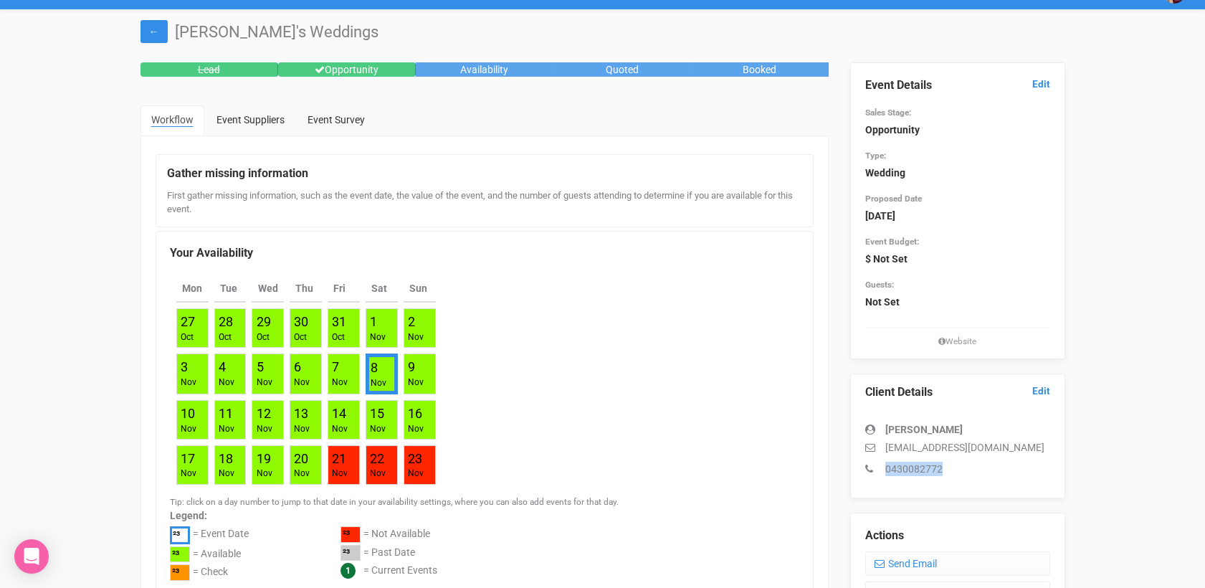
drag, startPoint x: 881, startPoint y: 466, endPoint x: 892, endPoint y: 467, distance: 10.8
copy p "0430082772"
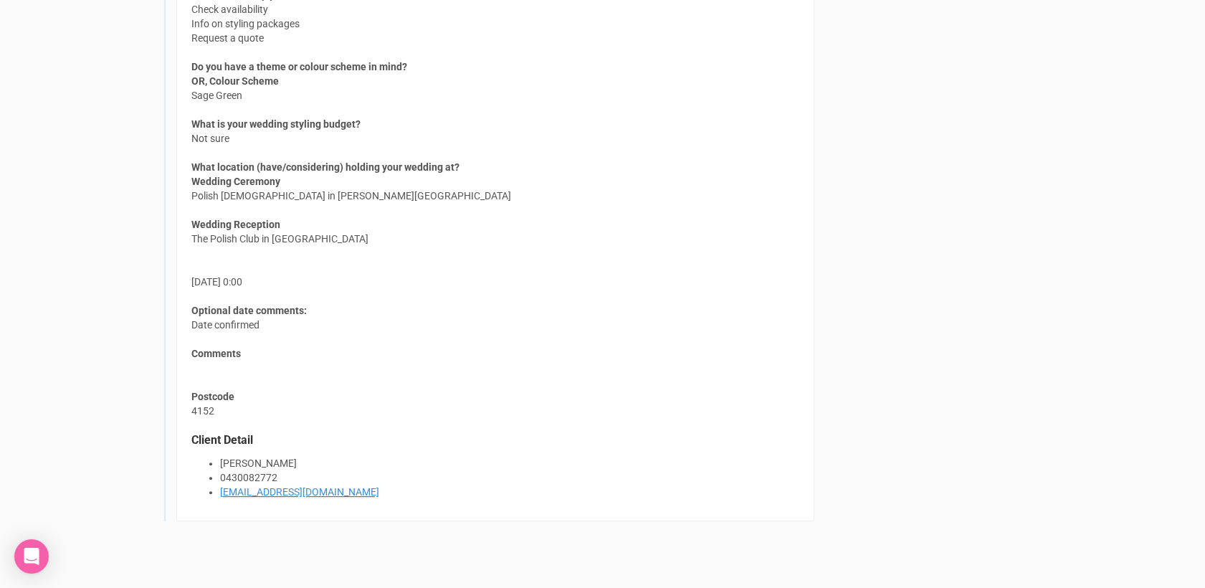
scroll to position [1256, 0]
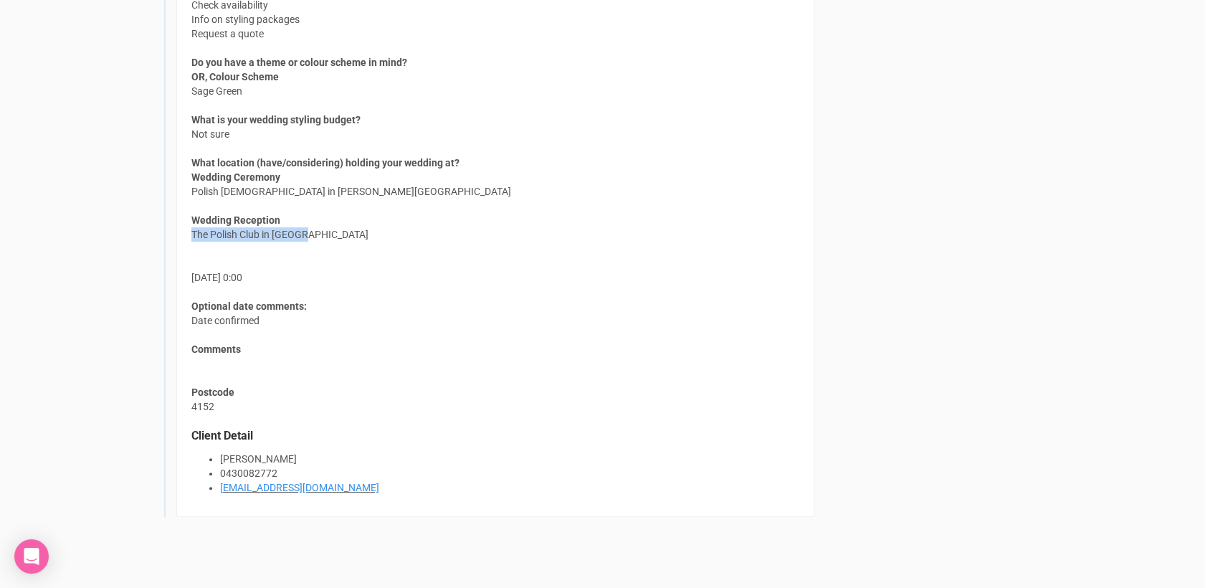
drag, startPoint x: 313, startPoint y: 227, endPoint x: 193, endPoint y: 232, distance: 120.5
click at [193, 232] on div "How can we help you? Check availability Info on styling packages Request a quot…" at bounding box center [495, 235] width 638 height 563
copy span "The Polish Club in [GEOGRAPHIC_DATA]"
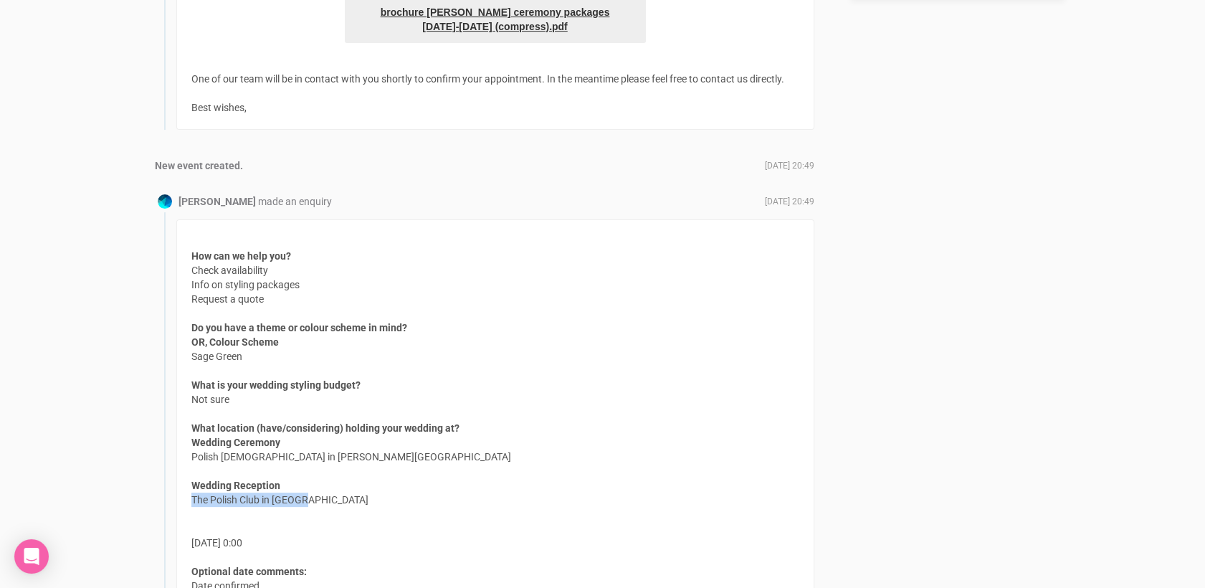
scroll to position [989, 0]
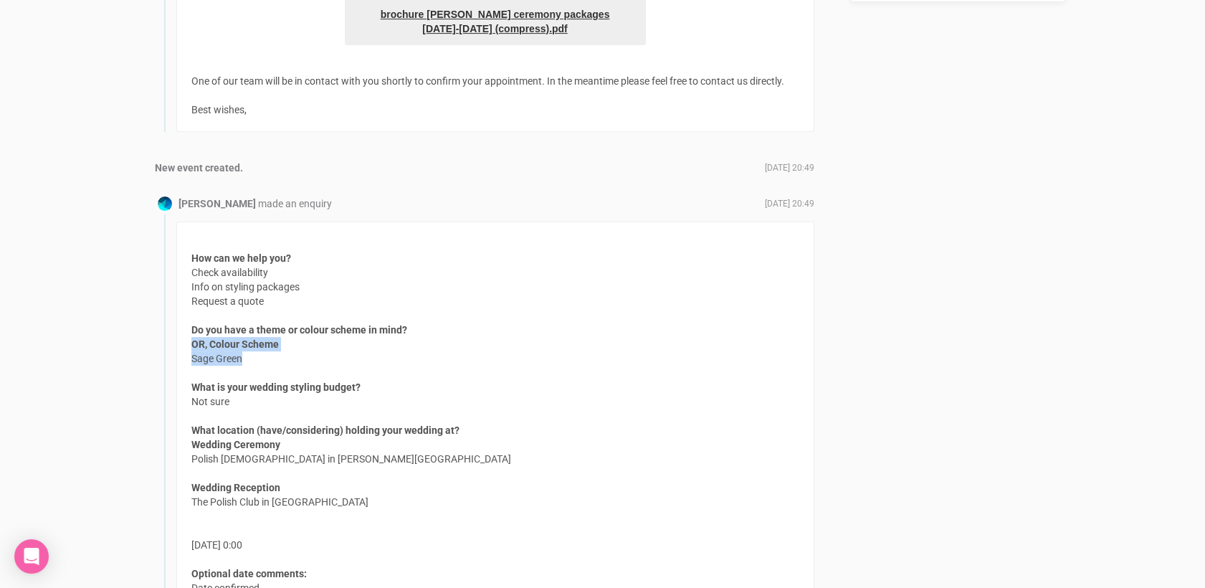
drag, startPoint x: 254, startPoint y: 350, endPoint x: 189, endPoint y: 353, distance: 64.5
click at [189, 353] on div "How can we help you? Check availability Info on styling packages Request a quot…" at bounding box center [495, 502] width 638 height 563
drag, startPoint x: 189, startPoint y: 353, endPoint x: 573, endPoint y: 350, distance: 384.2
click at [573, 350] on div "How can we help you? Check availability Info on styling packages Request a quot…" at bounding box center [495, 502] width 638 height 563
drag, startPoint x: 269, startPoint y: 356, endPoint x: 193, endPoint y: 355, distance: 76.0
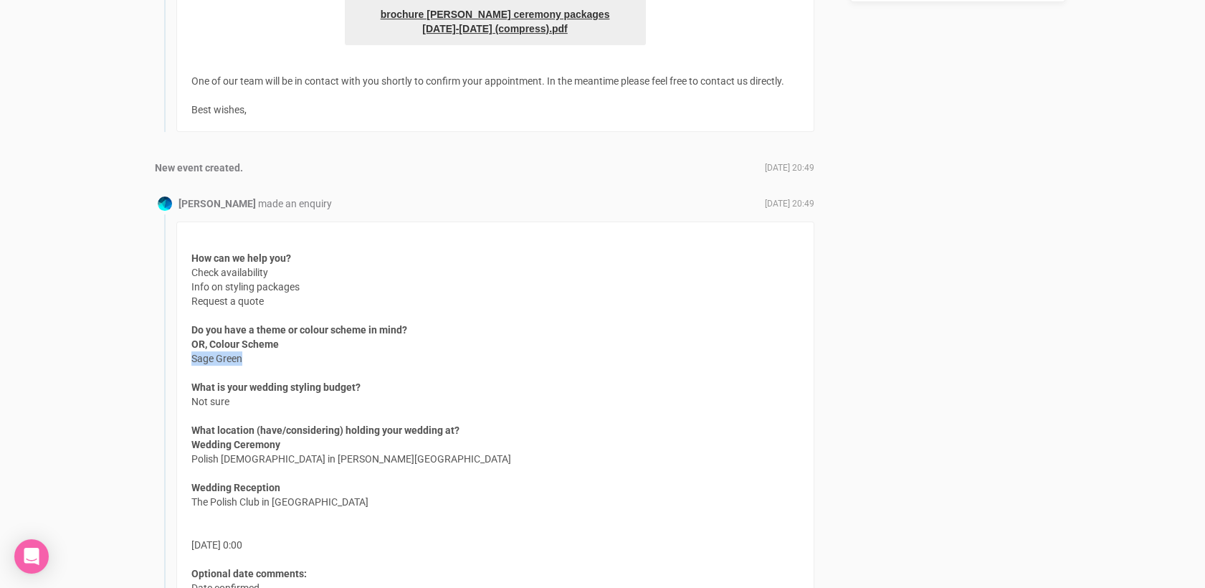
click at [193, 355] on span "OR, Colour Scheme Sage Green" at bounding box center [234, 351] width 87 height 29
copy span "Sage Green"
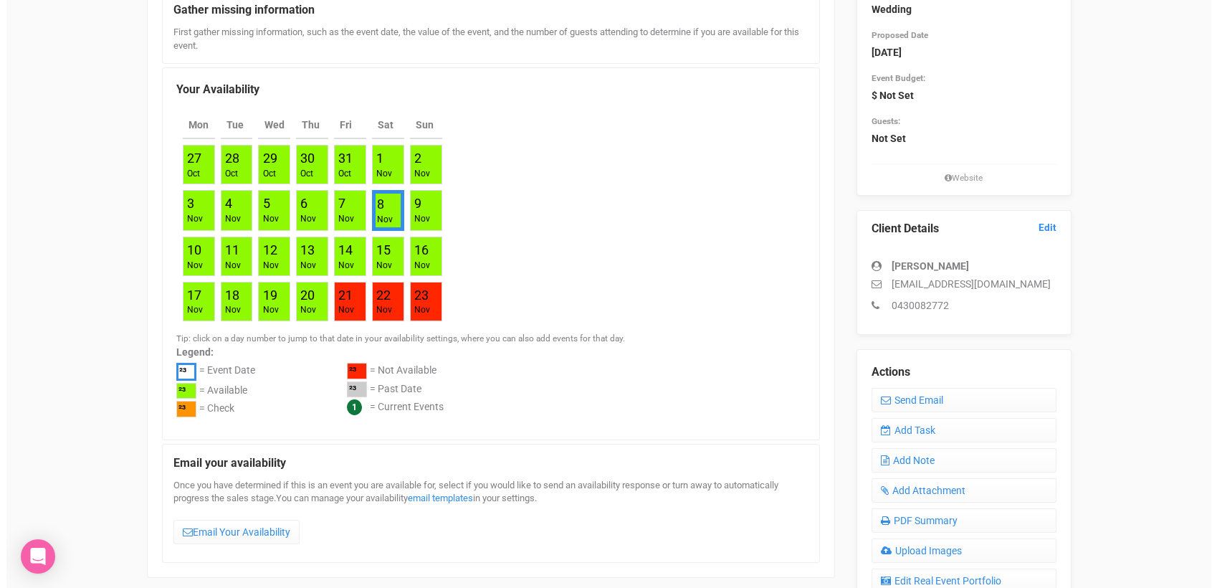
scroll to position [0, 0]
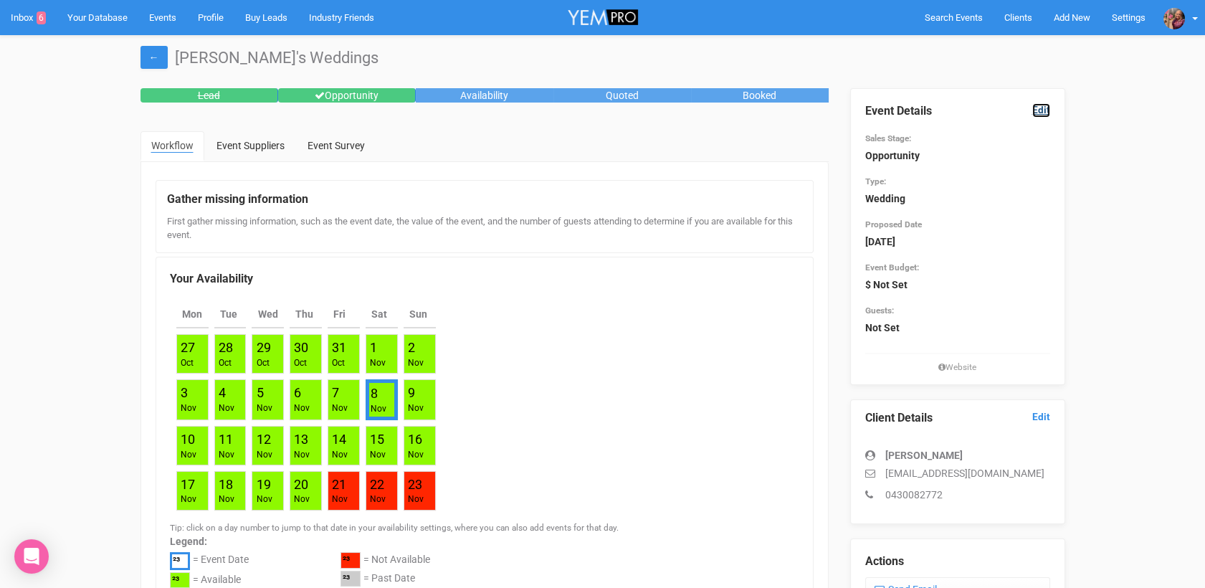
click at [1034, 103] on link "Edit" at bounding box center [1041, 110] width 18 height 14
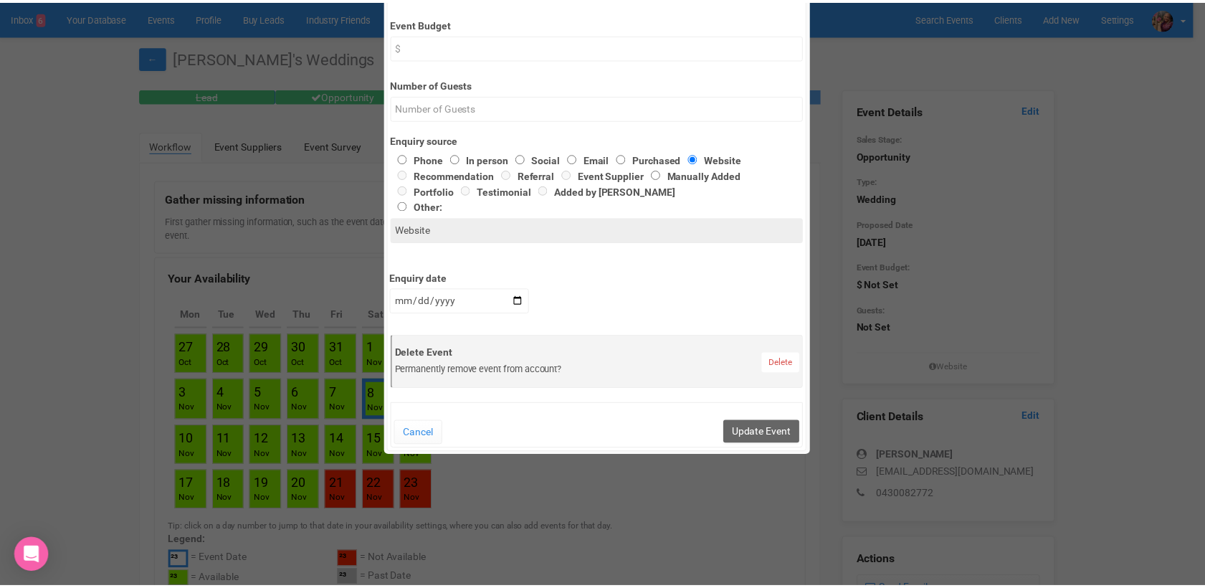
scroll to position [467, 0]
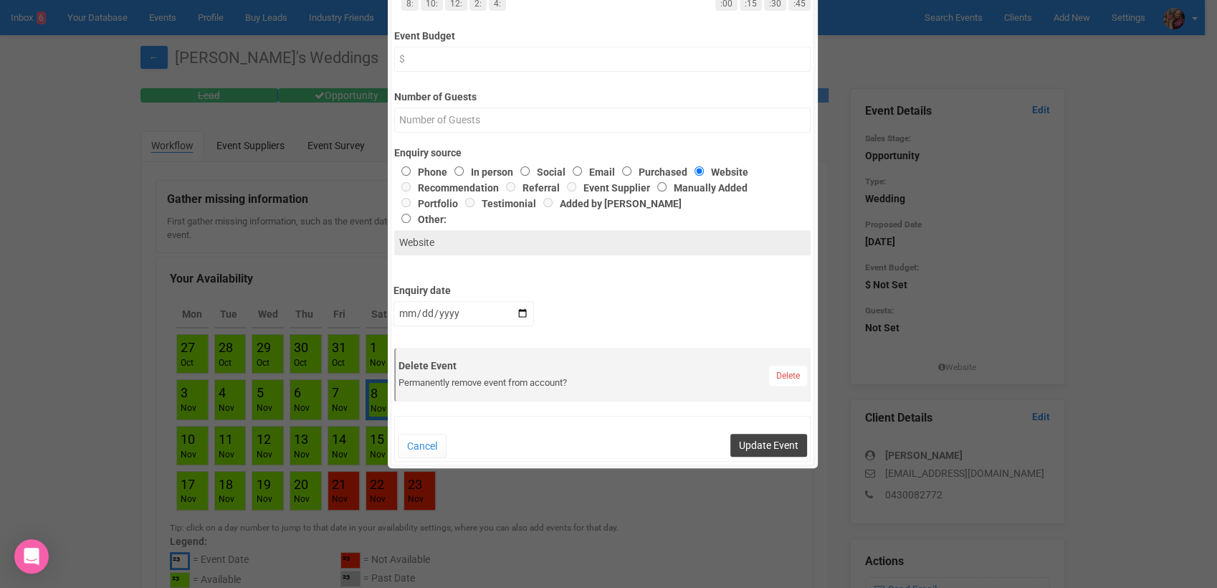
click at [766, 440] on button "Update Event" at bounding box center [768, 445] width 77 height 23
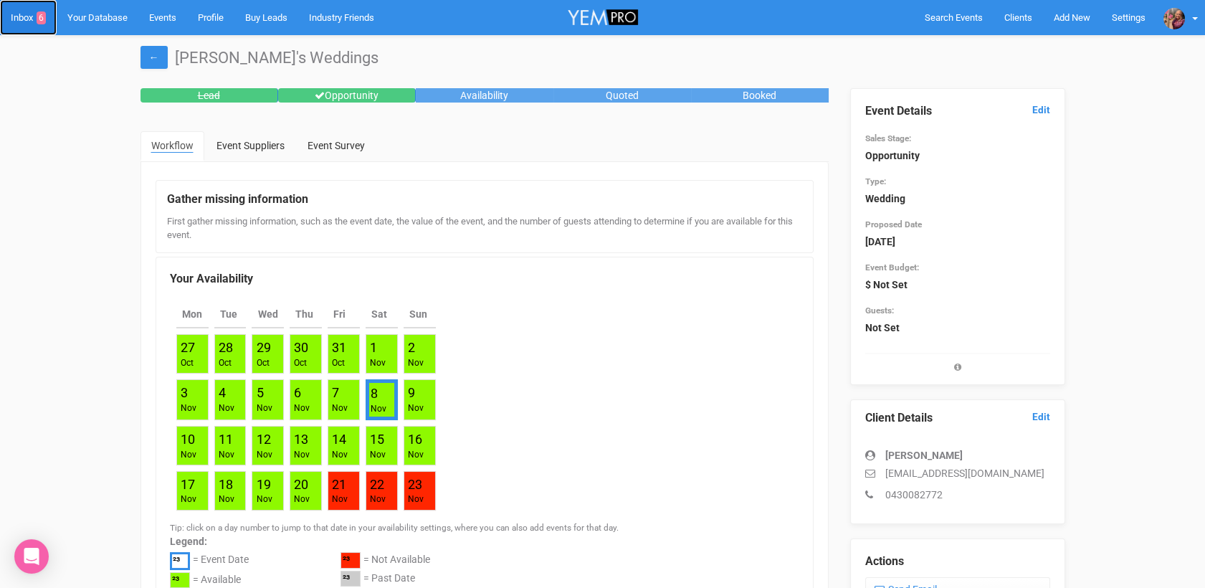
click at [14, 8] on link "Inbox 6" at bounding box center [28, 17] width 57 height 35
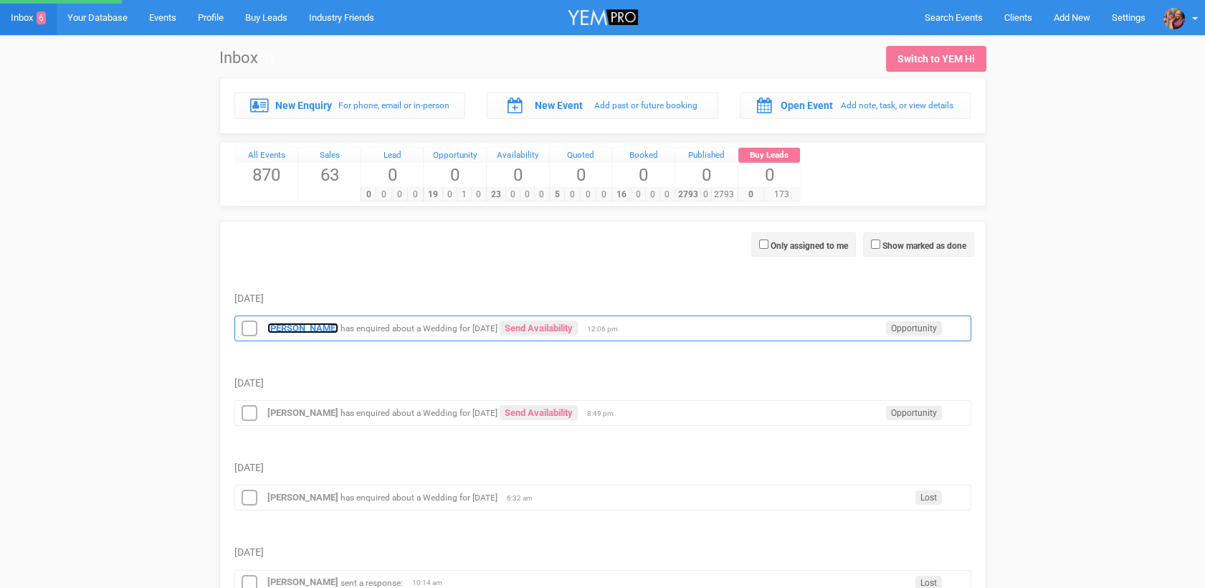
click at [299, 326] on strong "[PERSON_NAME]" at bounding box center [302, 328] width 71 height 11
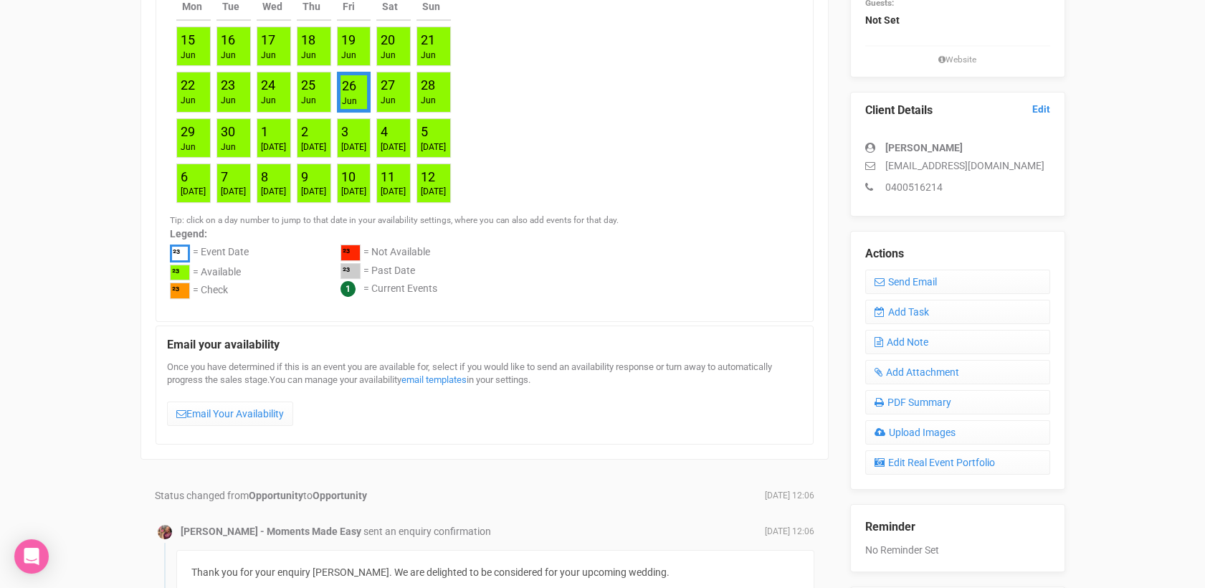
scroll to position [304, 0]
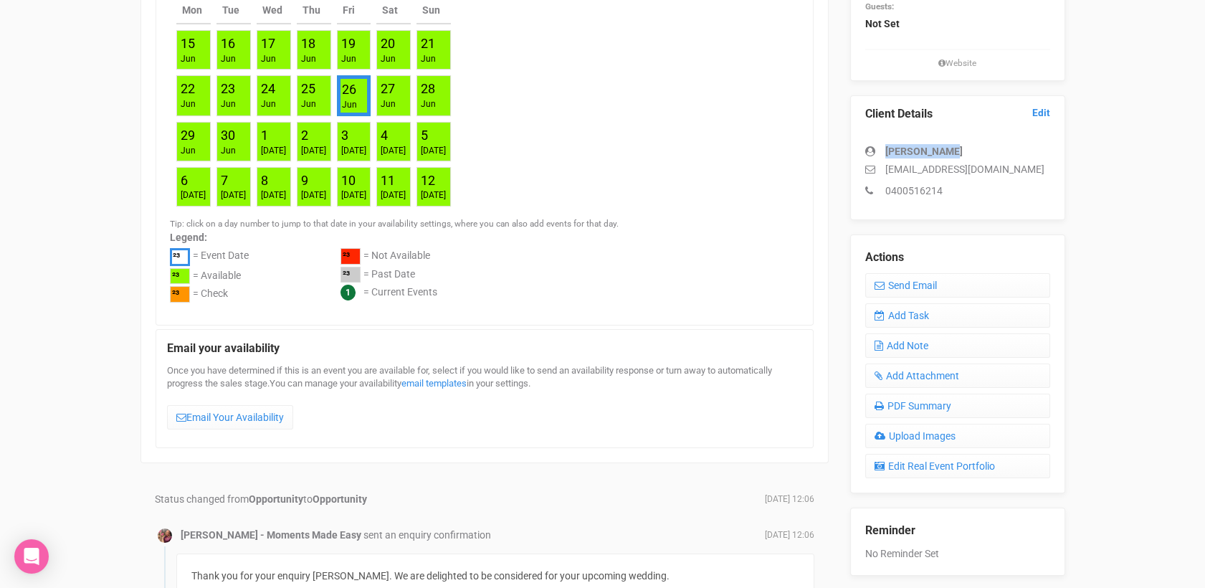
drag, startPoint x: 958, startPoint y: 158, endPoint x: 886, endPoint y: 151, distance: 72.0
click at [886, 151] on div "[PERSON_NAME]" at bounding box center [957, 151] width 185 height 14
copy strong "[PERSON_NAME]"
drag, startPoint x: 1020, startPoint y: 169, endPoint x: 884, endPoint y: 163, distance: 135.6
click at [884, 163] on p "[EMAIL_ADDRESS][DOMAIN_NAME]" at bounding box center [957, 169] width 185 height 14
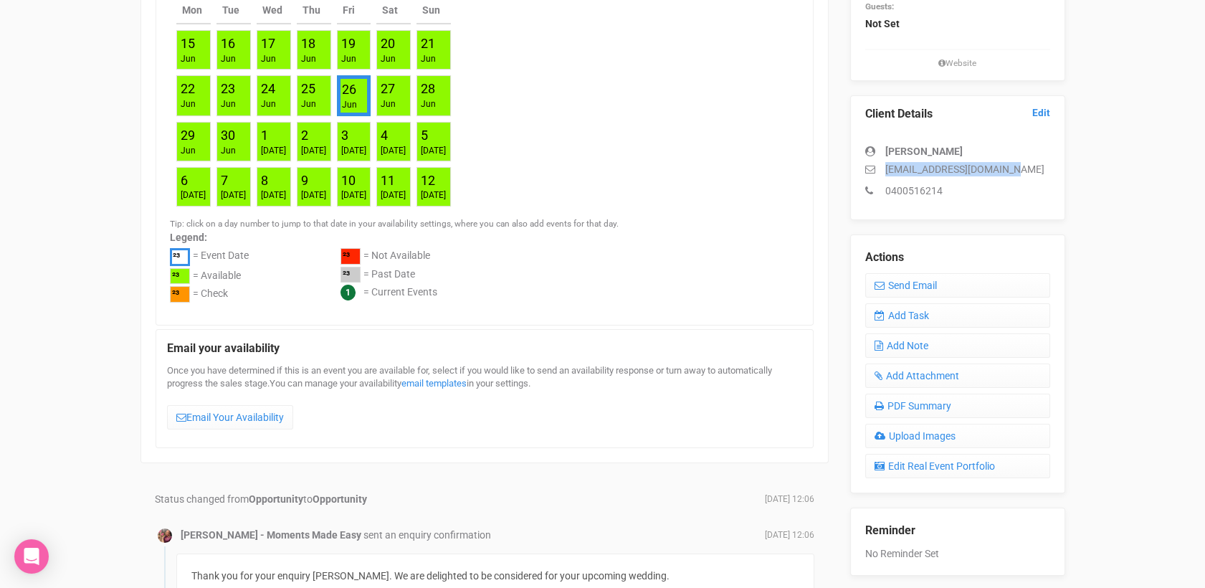
copy p "[EMAIL_ADDRESS][DOMAIN_NAME]"
drag, startPoint x: 948, startPoint y: 188, endPoint x: 879, endPoint y: 183, distance: 68.9
click at [879, 183] on p "0400516214" at bounding box center [957, 190] width 185 height 14
drag, startPoint x: 879, startPoint y: 183, endPoint x: 892, endPoint y: 188, distance: 12.9
drag, startPoint x: 961, startPoint y: 151, endPoint x: 883, endPoint y: 149, distance: 78.1
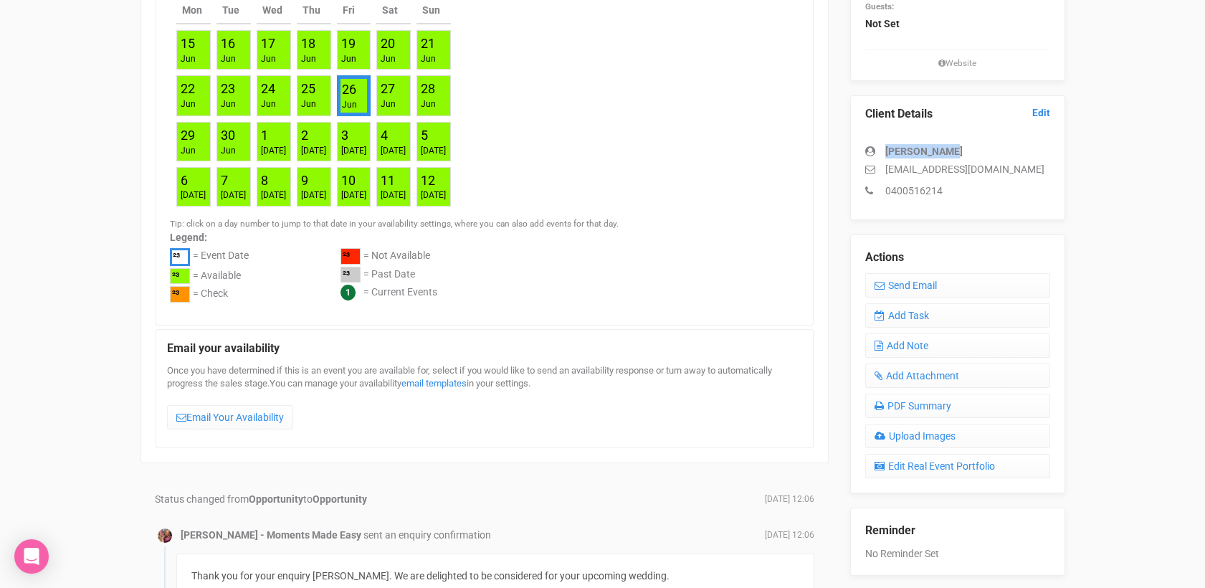
click at [883, 149] on div "[PERSON_NAME]" at bounding box center [957, 151] width 185 height 14
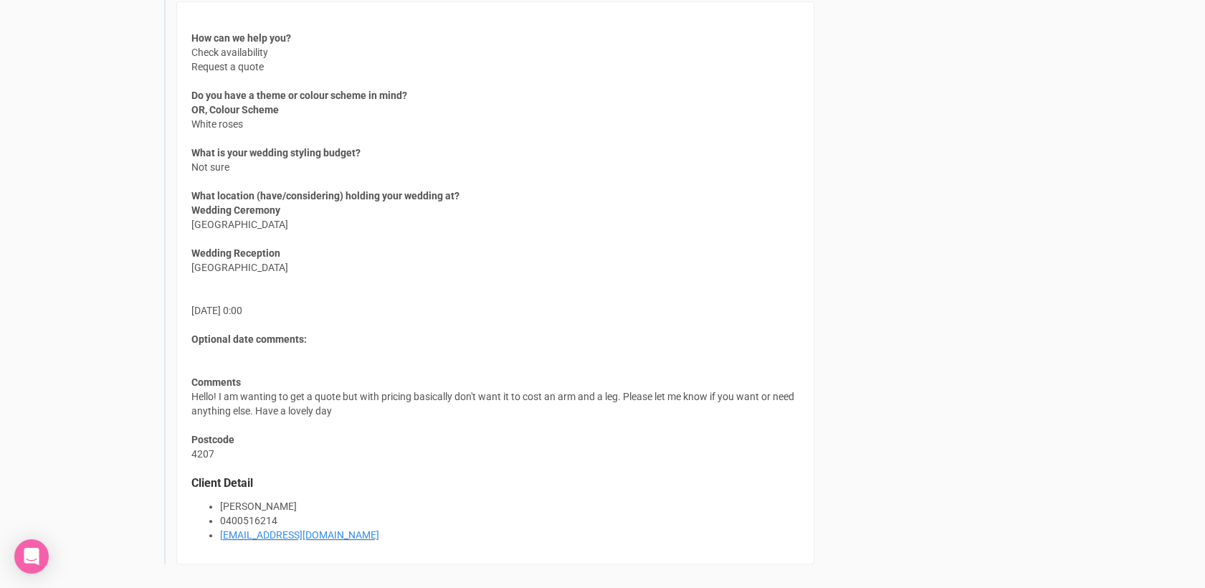
scroll to position [1239, 0]
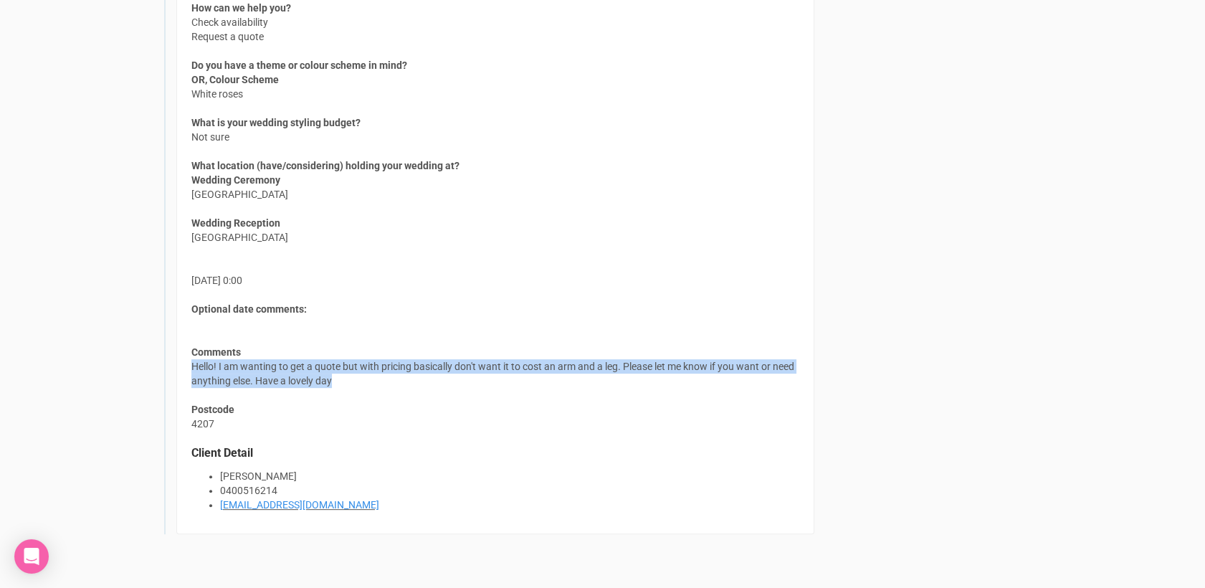
drag, startPoint x: 339, startPoint y: 372, endPoint x: 191, endPoint y: 361, distance: 148.8
click at [191, 361] on div "How can we help you? Check availability Request a quote Do you have a theme or …" at bounding box center [495, 252] width 638 height 563
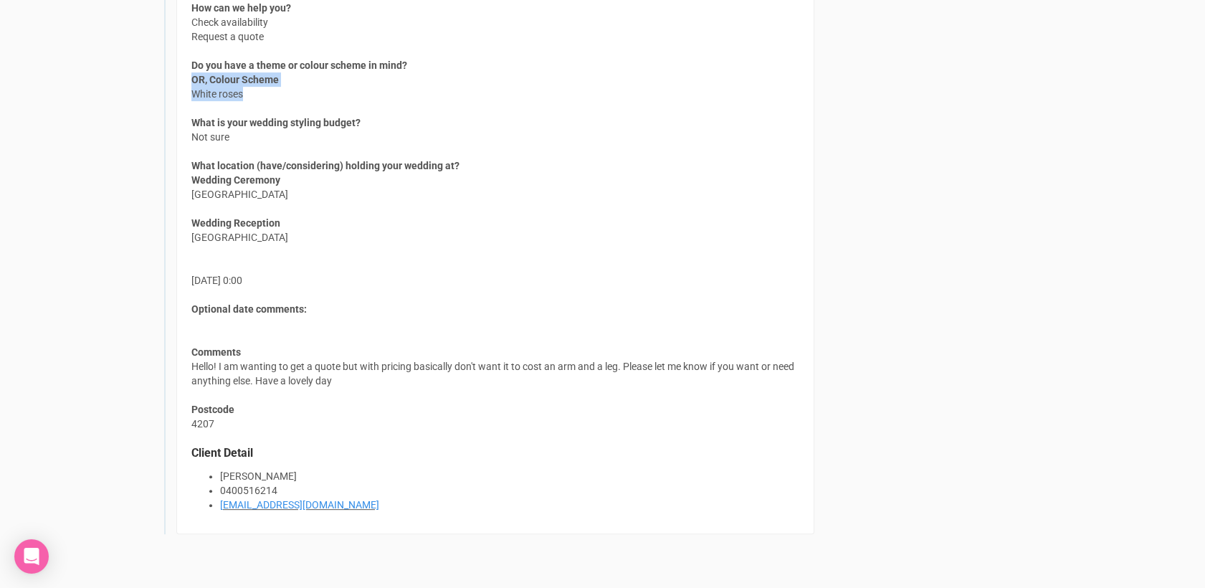
drag, startPoint x: 247, startPoint y: 83, endPoint x: 176, endPoint y: 72, distance: 71.2
click at [176, 72] on div "How can we help you? Check availability Request a quote Do you have a theme or …" at bounding box center [495, 252] width 638 height 563
drag, startPoint x: 251, startPoint y: 87, endPoint x: 189, endPoint y: 89, distance: 62.4
click at [189, 89] on div "How can we help you? Check availability Request a quote Do you have a theme or …" at bounding box center [495, 252] width 638 height 563
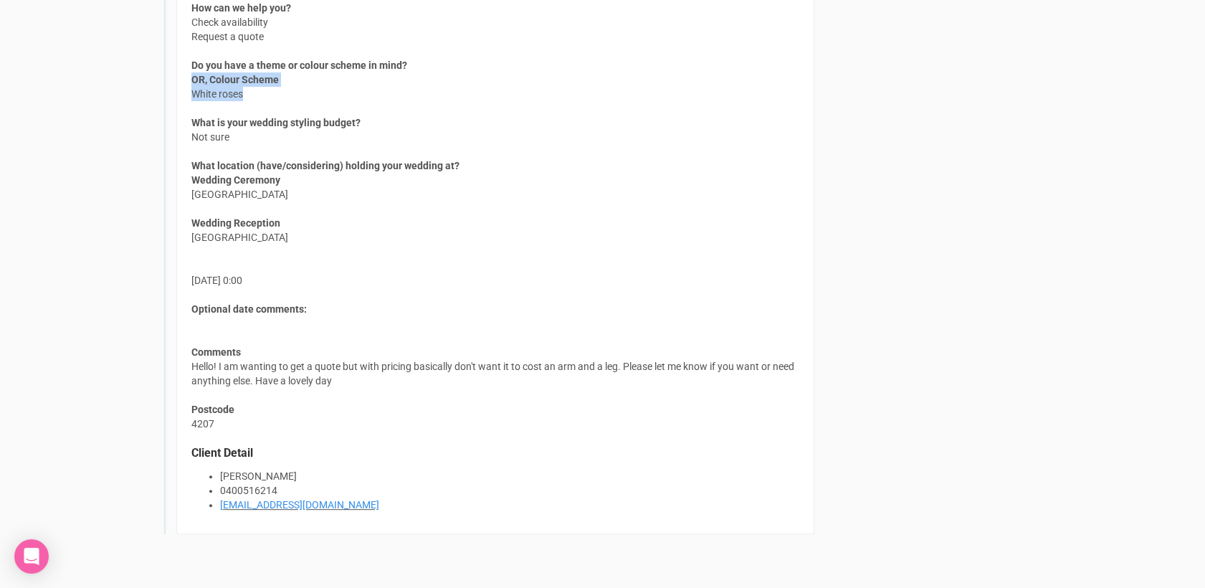
drag, startPoint x: 189, startPoint y: 89, endPoint x: 266, endPoint y: 89, distance: 77.4
click at [266, 89] on span "OR, Colour Scheme White roses" at bounding box center [234, 86] width 87 height 29
click at [257, 89] on span "OR, Colour Scheme White roses" at bounding box center [234, 86] width 87 height 29
drag, startPoint x: 257, startPoint y: 89, endPoint x: 191, endPoint y: 86, distance: 65.3
click at [191, 86] on span "OR, Colour Scheme White roses" at bounding box center [234, 86] width 87 height 29
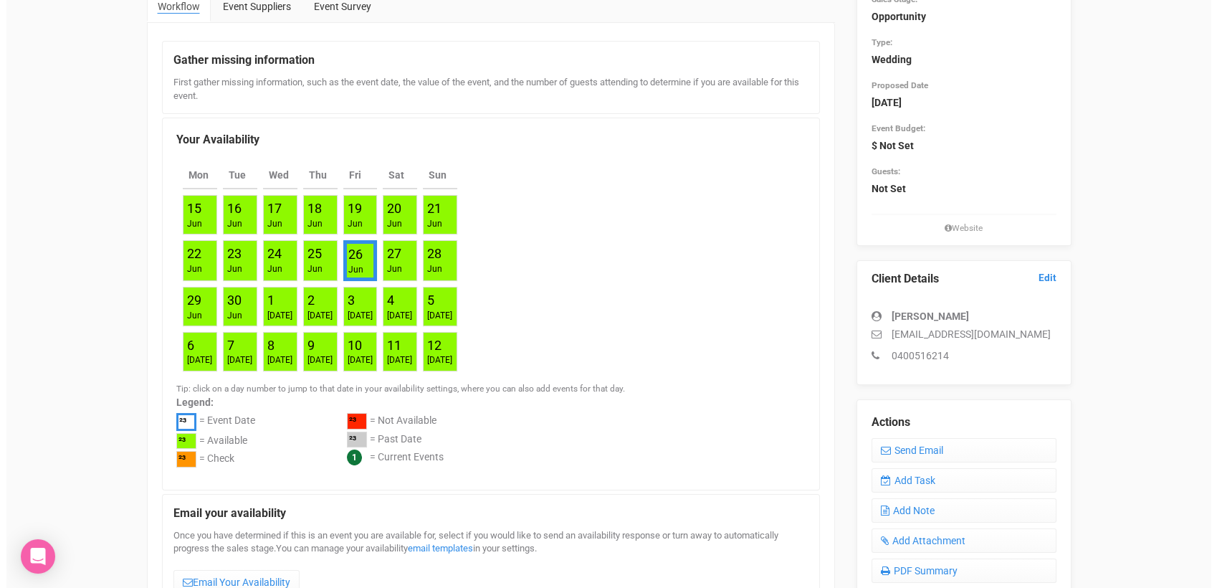
scroll to position [0, 0]
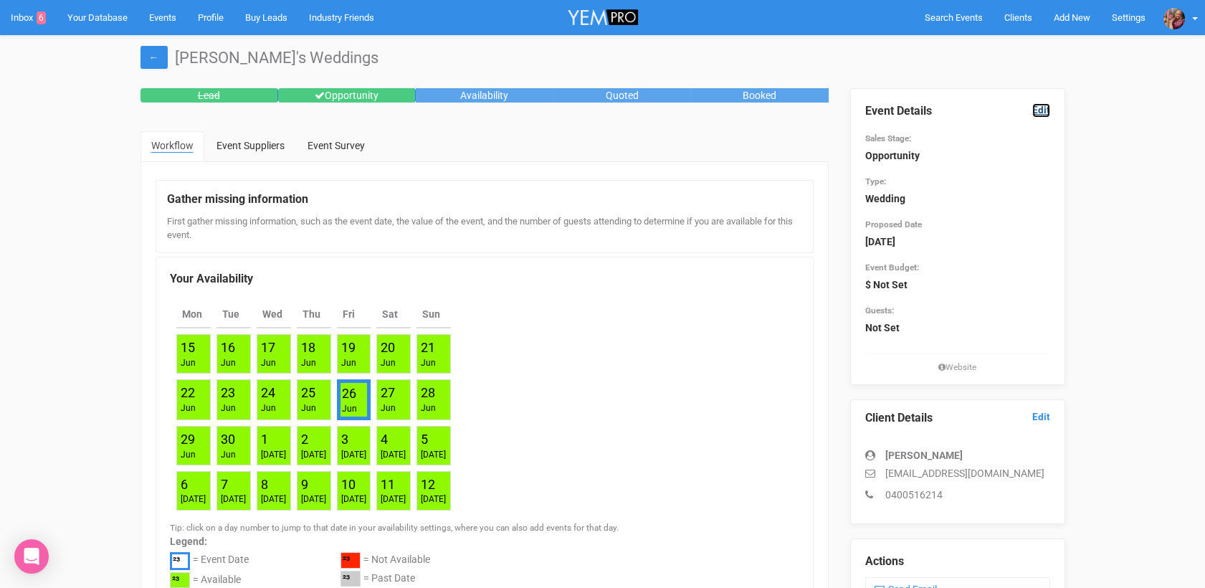
click at [1044, 110] on link "Edit" at bounding box center [1041, 110] width 18 height 14
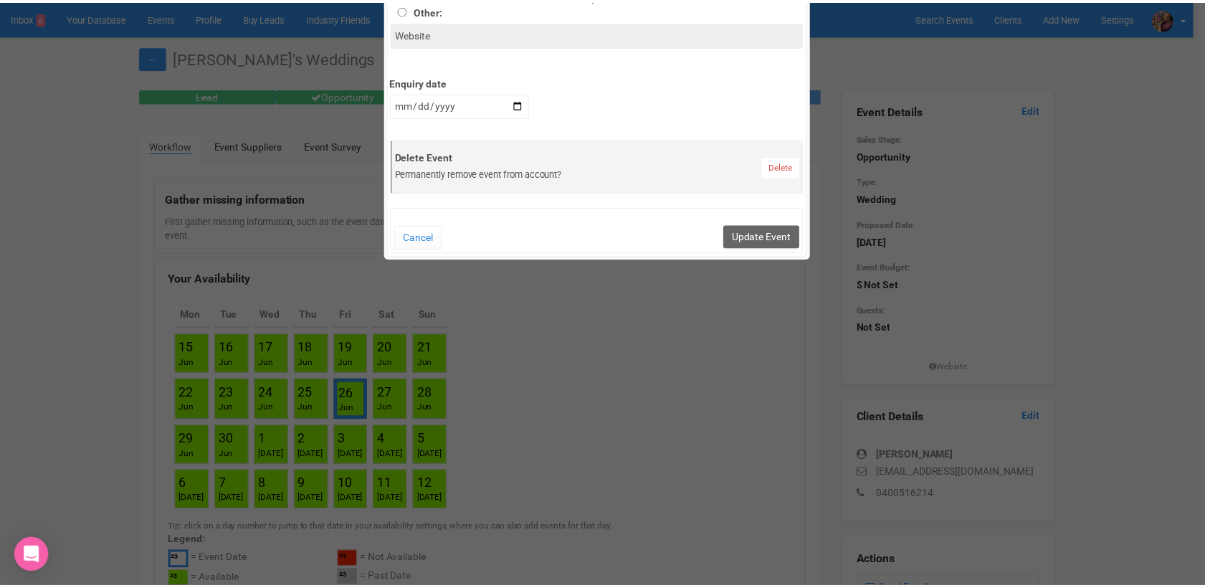
scroll to position [655, 0]
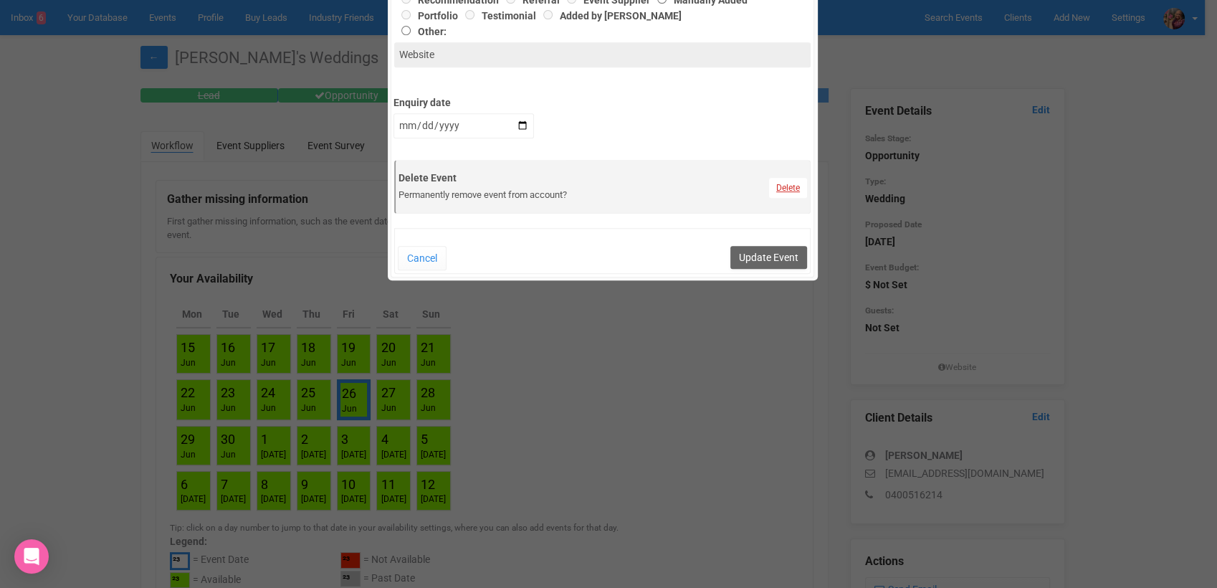
click at [776, 181] on link "Delete" at bounding box center [788, 188] width 38 height 20
click at [788, 156] on link "Confirm" at bounding box center [792, 153] width 44 height 20
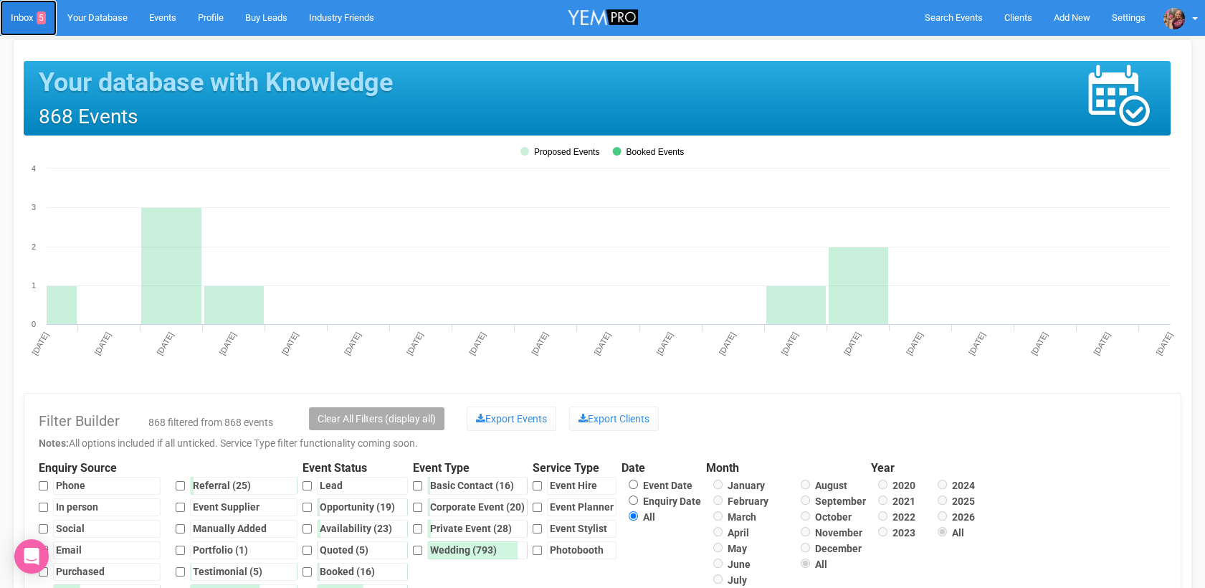
click at [24, 20] on link "Inbox 5" at bounding box center [28, 18] width 57 height 36
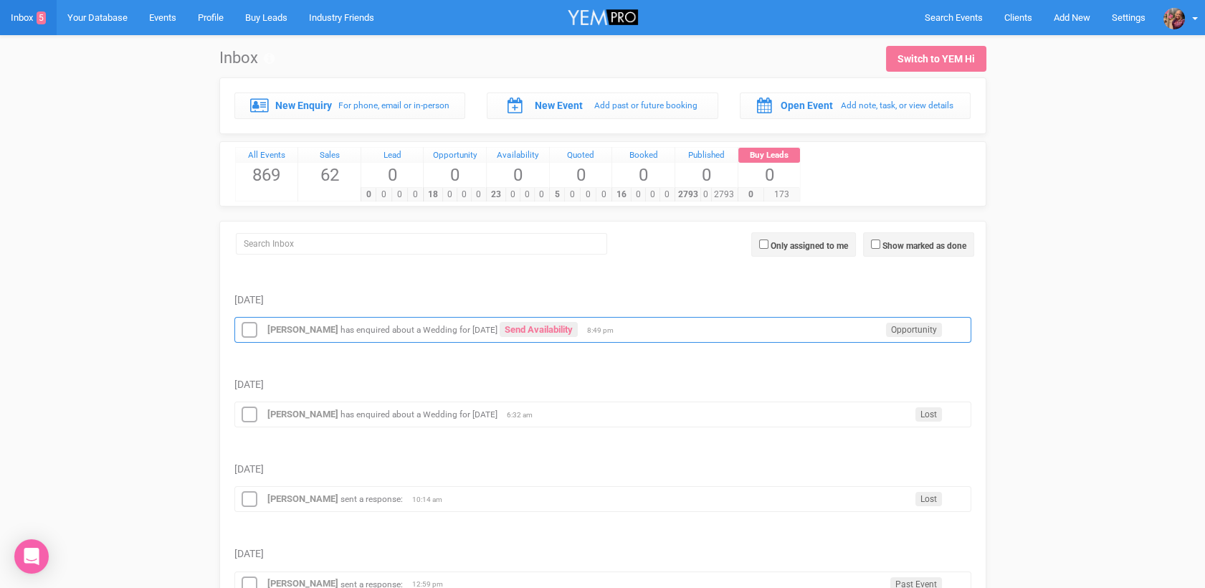
click at [288, 321] on div "[PERSON_NAME] has enquired about a Wedding for [DATE] Send Availability Opportu…" at bounding box center [602, 330] width 737 height 26
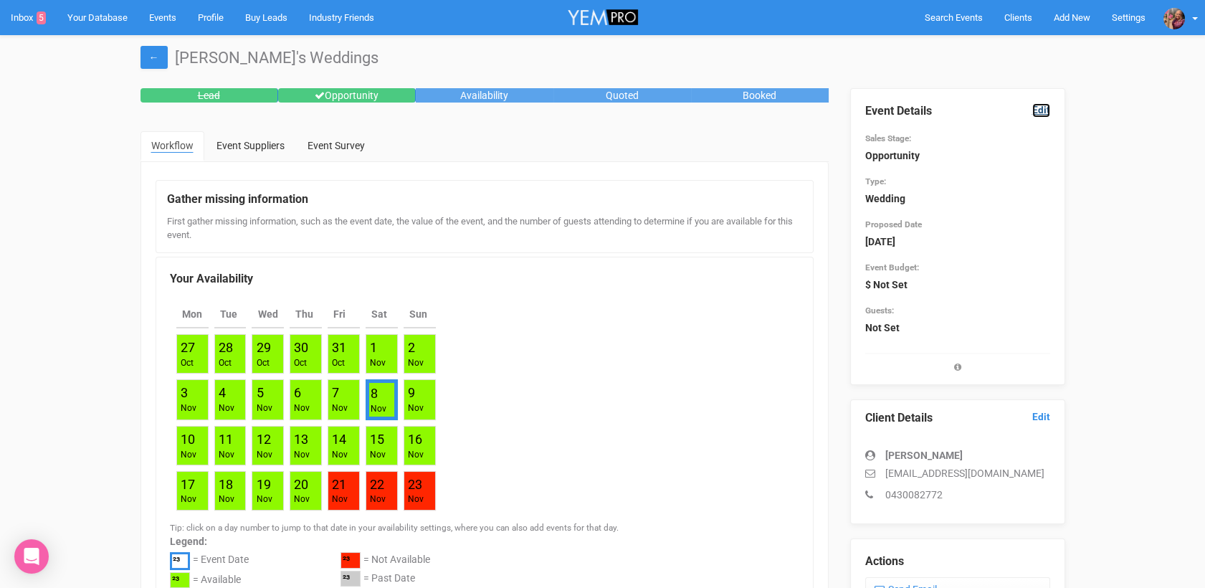
click at [1044, 105] on link "Edit" at bounding box center [1041, 110] width 18 height 14
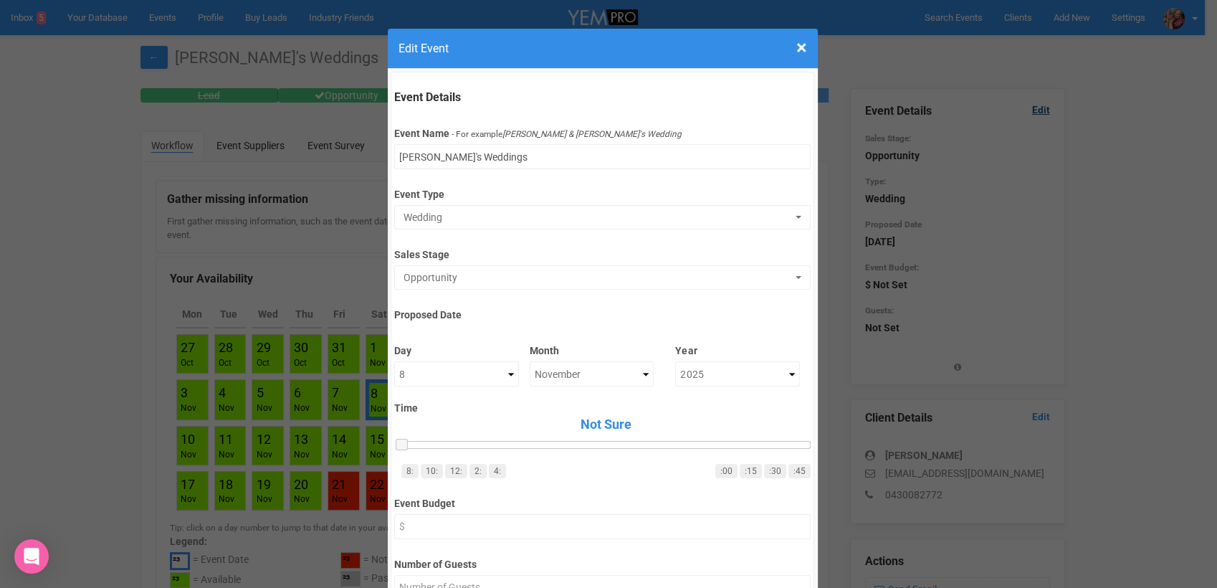
scroll to position [417, 0]
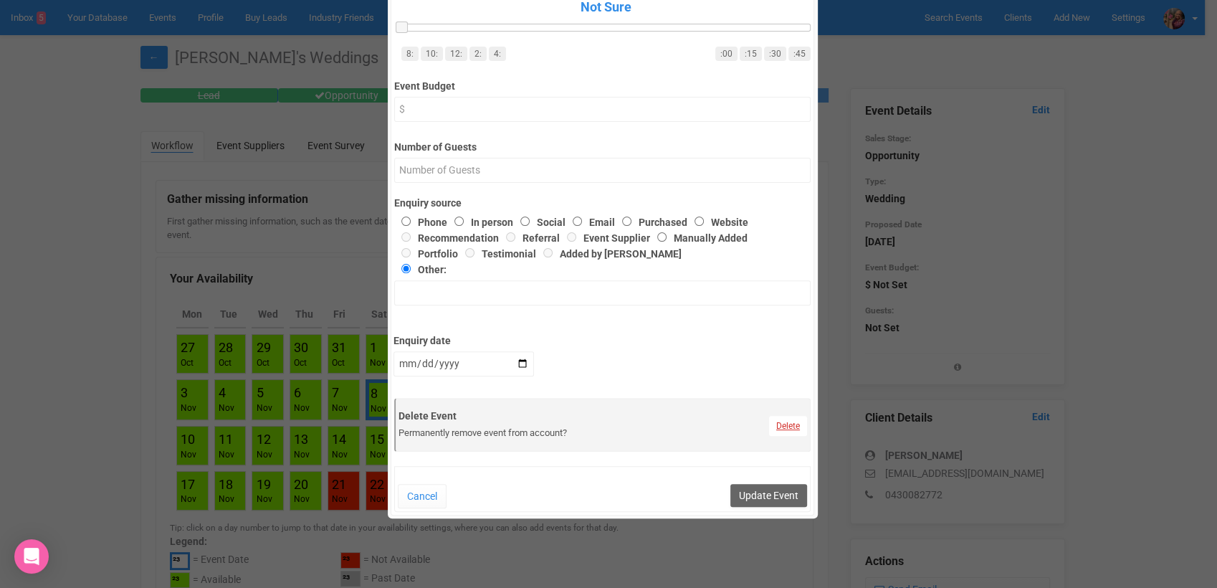
click at [778, 432] on link "Delete" at bounding box center [788, 426] width 38 height 20
click at [792, 396] on link "Confirm" at bounding box center [792, 392] width 44 height 20
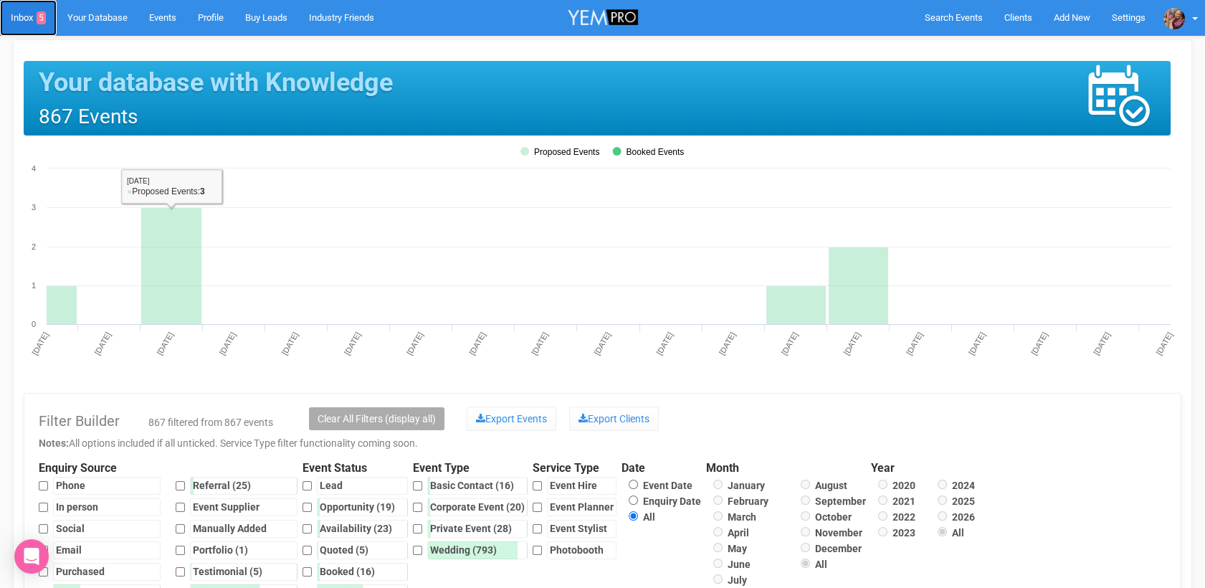
click at [20, 4] on link "Inbox 5" at bounding box center [28, 18] width 57 height 36
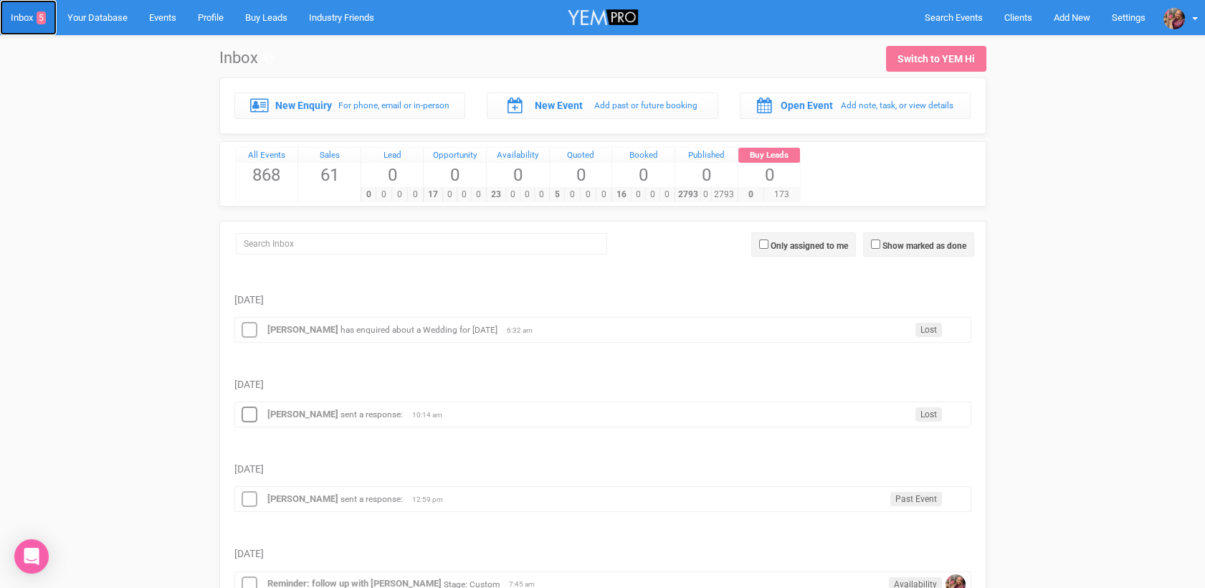
click at [16, 14] on link "Inbox 5" at bounding box center [28, 17] width 57 height 35
